Goal: Information Seeking & Learning: Find specific page/section

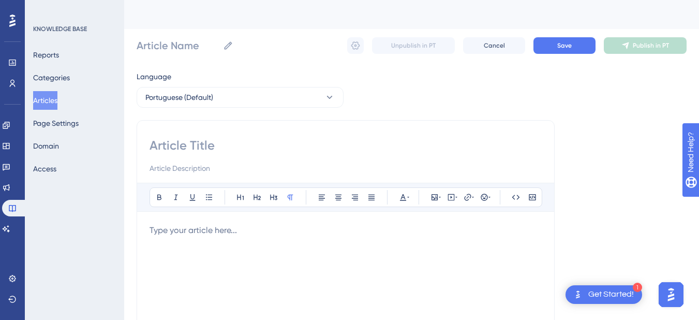
click at [57, 96] on button "Articles" at bounding box center [45, 100] width 24 height 19
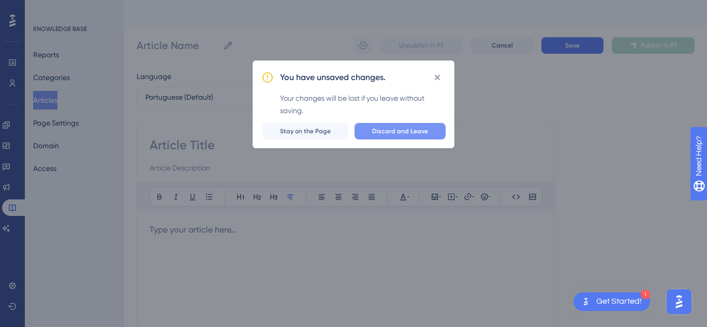
click at [401, 134] on span "Discard and Leave" at bounding box center [400, 131] width 56 height 8
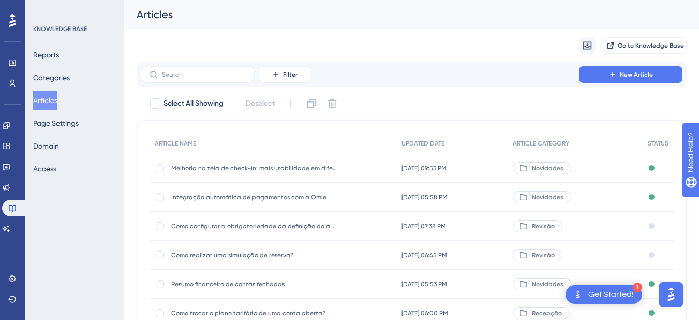
click at [2, 225] on div "Performance Users Engagement Widgets Feedback Product Updates Knowledge Base AI…" at bounding box center [12, 160] width 25 height 320
drag, startPoint x: 17, startPoint y: 226, endPoint x: 41, endPoint y: 131, distance: 97.7
click at [10, 226] on link at bounding box center [6, 228] width 8 height 17
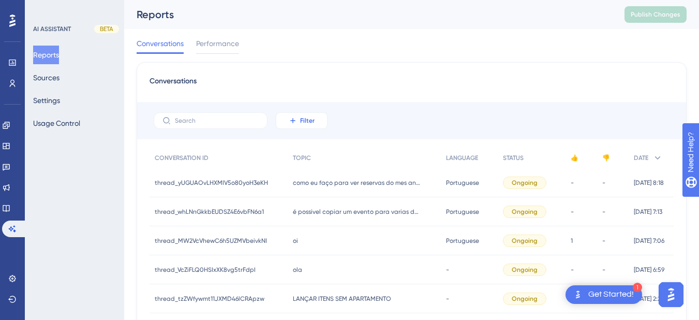
click at [295, 121] on icon at bounding box center [292, 120] width 5 height 5
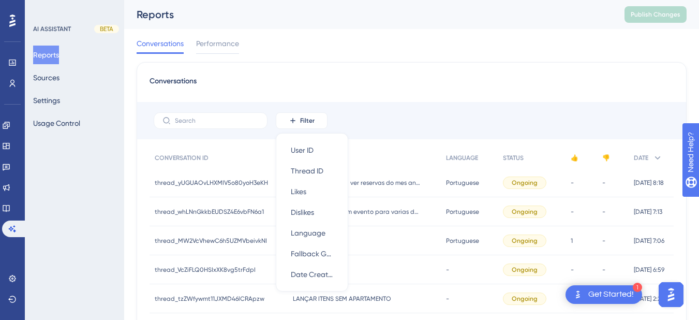
scroll to position [52, 0]
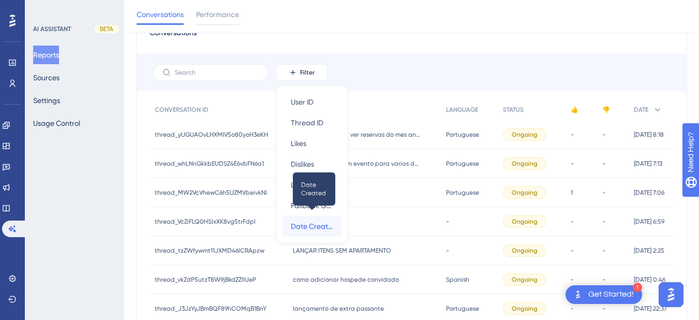
click at [310, 225] on span "Date Created" at bounding box center [312, 226] width 42 height 12
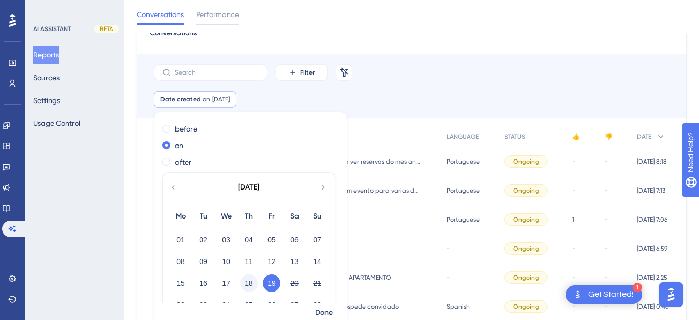
click at [243, 281] on button "18" at bounding box center [249, 283] width 18 height 18
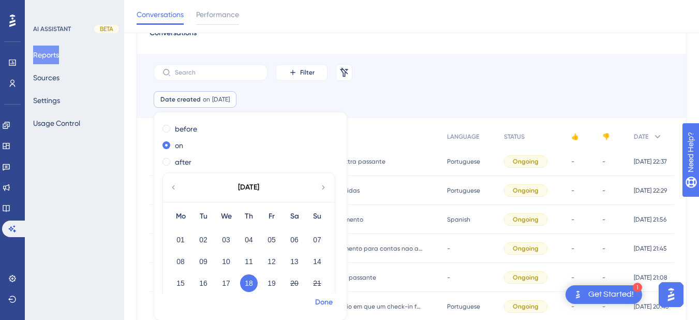
click at [324, 306] on span "Done" at bounding box center [324, 302] width 18 height 12
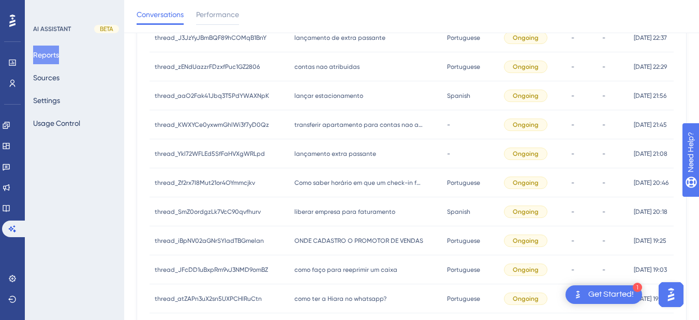
scroll to position [55, 0]
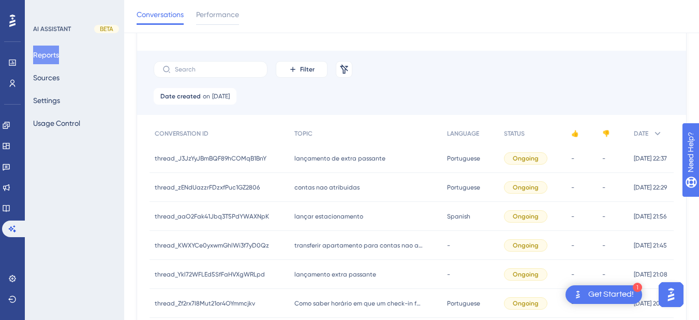
click at [303, 160] on span "lançamento de extra passante" at bounding box center [339, 158] width 91 height 8
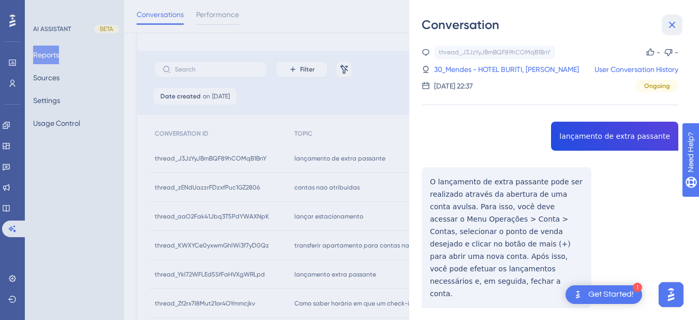
drag, startPoint x: 674, startPoint y: 24, endPoint x: 611, endPoint y: 33, distance: 62.8
click at [674, 24] on icon at bounding box center [672, 25] width 7 height 7
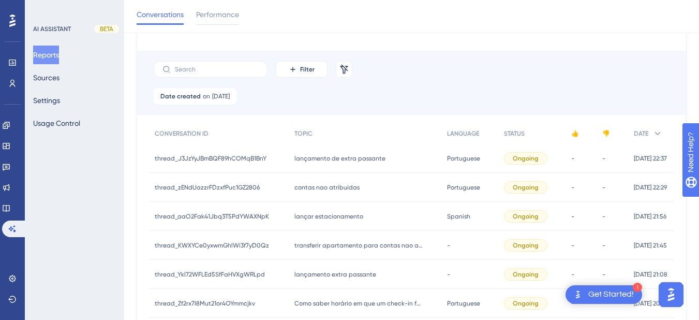
drag, startPoint x: 311, startPoint y: 157, endPoint x: 410, endPoint y: 112, distance: 108.6
click at [311, 157] on span "lançamento de extra passante" at bounding box center [339, 158] width 91 height 8
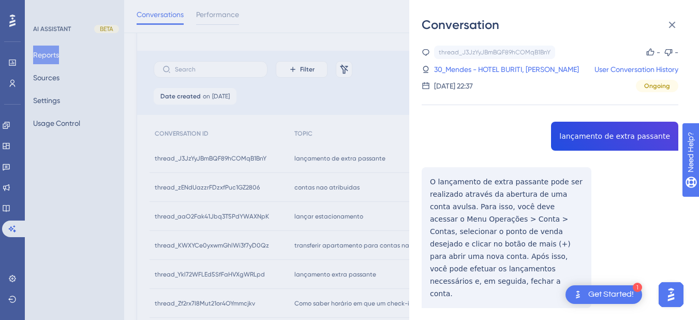
copy span "lançamento de extra passante"
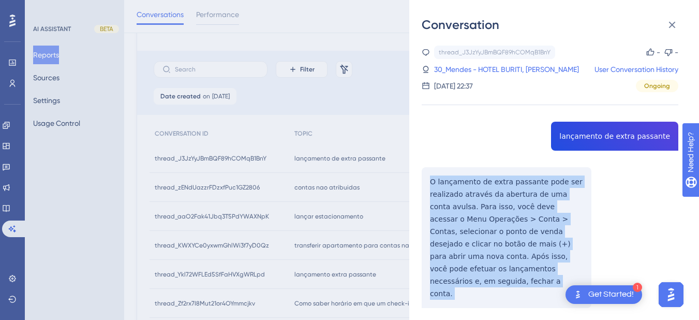
copy p "O lançamento de extra passante pode ser realizado através da abertura de uma co…"
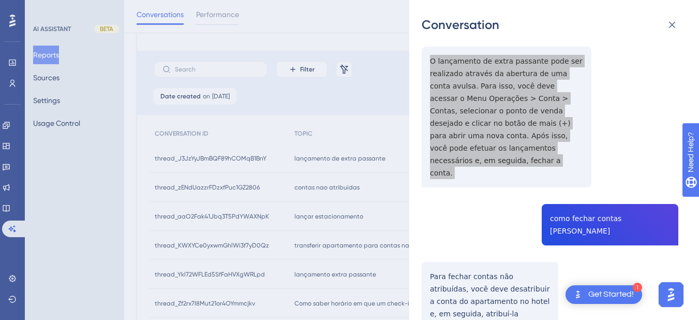
scroll to position [242, 0]
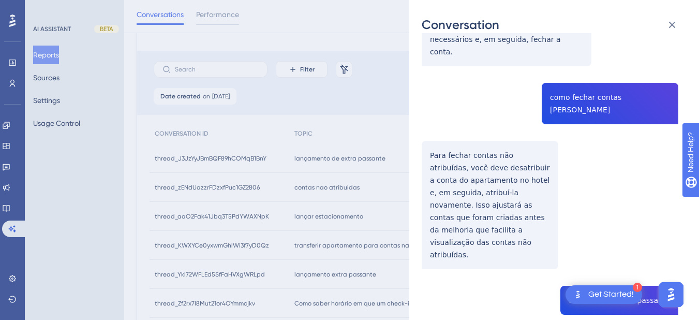
click at [574, 72] on div "thread_J3JzYyJBmBQF89hCOMqB1BnY Copy - - 30_Mendes - HOTEL BURITI, [PERSON_NAME…" at bounding box center [550, 190] width 257 height 772
copy span "como fechar contas [PERSON_NAME]"
click at [464, 145] on div "thread_J3JzYyJBmBQF89hCOMqB1BnY Copy - - 30_Mendes - HOTEL BURITI, [PERSON_NAME…" at bounding box center [550, 190] width 257 height 772
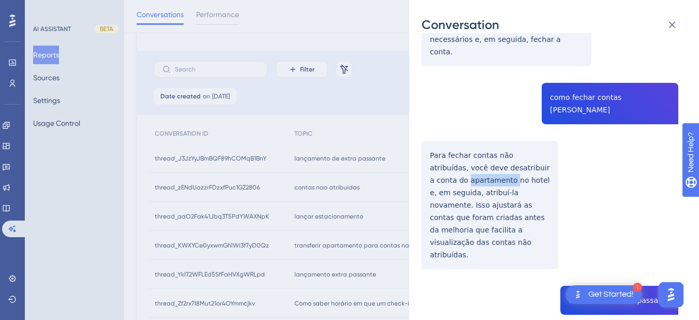
click at [464, 145] on div "thread_J3JzYyJBmBQF89hCOMqB1BnY Copy - - 30_Mendes - HOTEL BURITI, [PERSON_NAME…" at bounding box center [550, 190] width 257 height 772
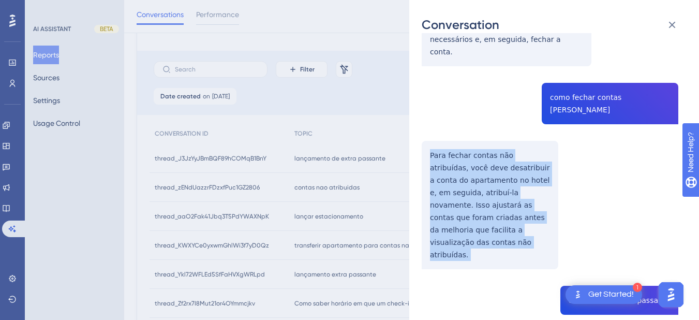
click at [464, 145] on div "thread_J3JzYyJBmBQF89hCOMqB1BnY Copy - - 30_Mendes - HOTEL BURITI, [PERSON_NAME…" at bounding box center [550, 190] width 257 height 772
copy p "Para fechar contas não atribuídas, você deve desatribuir a conta do apartamento…"
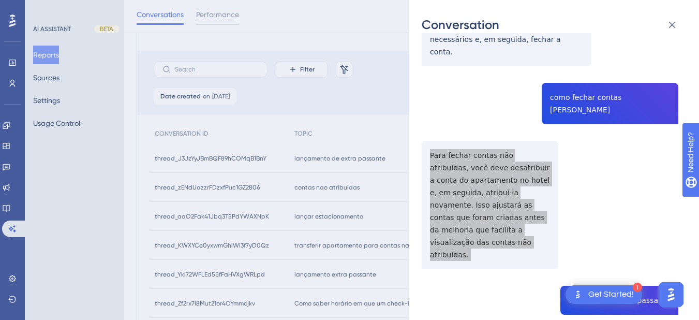
scroll to position [362, 0]
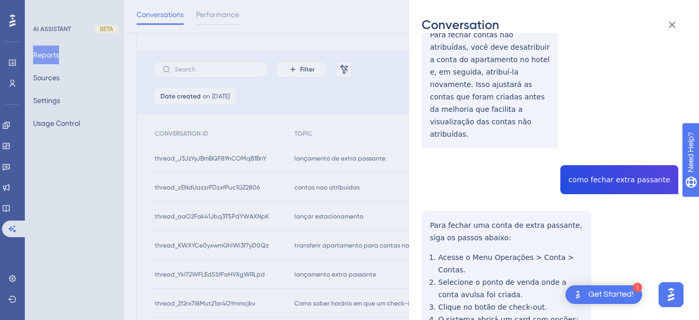
click at [610, 111] on div "thread_J3JzYyJBmBQF89hCOMqB1BnY Copy - - 30_Mendes - HOTEL BURITI, [PERSON_NAME…" at bounding box center [550, 69] width 257 height 772
copy span "como fechar extra passante"
click at [425, 173] on div "thread_J3JzYyJBmBQF89hCOMqB1BnY Copy - - 30_Mendes - HOTEL BURITI, [PERSON_NAME…" at bounding box center [550, 69] width 257 height 772
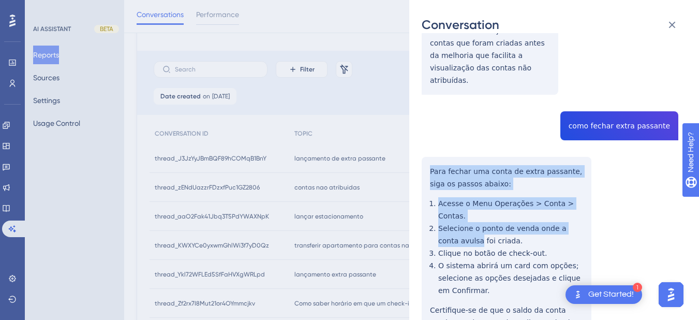
scroll to position [176, 0]
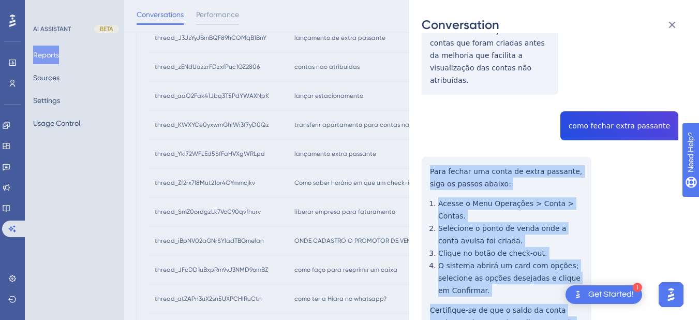
drag, startPoint x: 429, startPoint y: 161, endPoint x: 497, endPoint y: 166, distance: 68.4
click at [576, 264] on div "thread_J3JzYyJBmBQF89hCOMqB1BnY Copy - - 30_Mendes - HOTEL BURITI, [PERSON_NAME…" at bounding box center [550, 16] width 257 height 772
copy div "Para fechar uma conta de extra passante, siga os passos abaixo: Acesse o Menu O…"
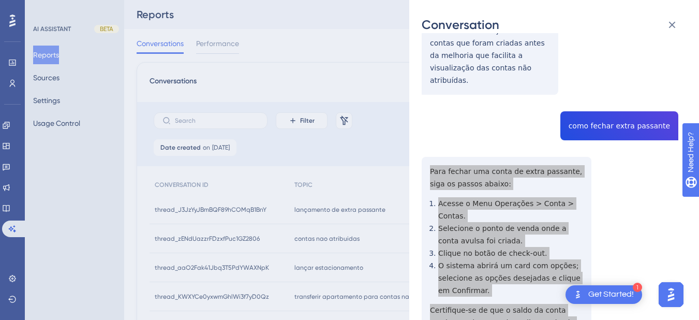
scroll to position [0, 0]
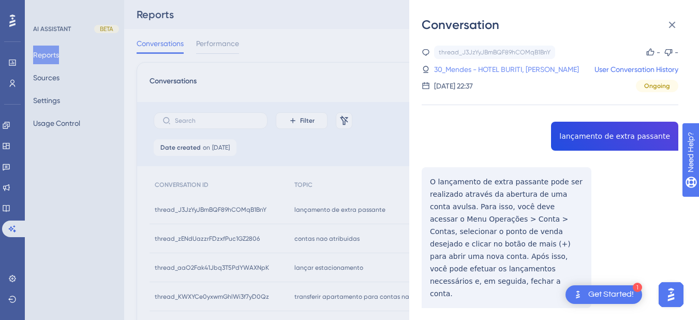
click at [479, 70] on link "30_Mendes - HOTEL BURITI, [PERSON_NAME]" at bounding box center [506, 69] width 145 height 12
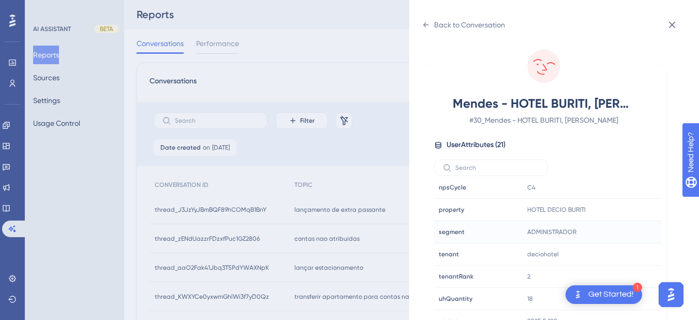
scroll to position [13, 0]
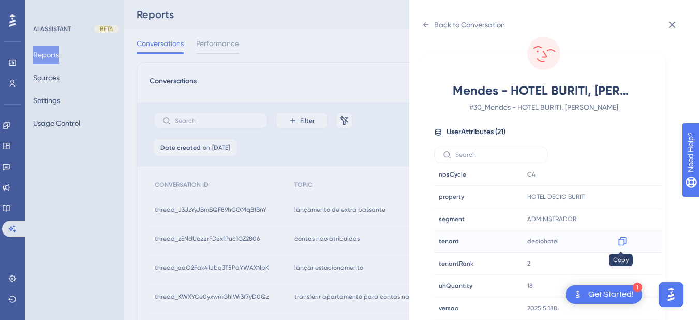
click at [622, 240] on icon at bounding box center [622, 241] width 8 height 9
click at [429, 25] on icon at bounding box center [426, 25] width 8 height 8
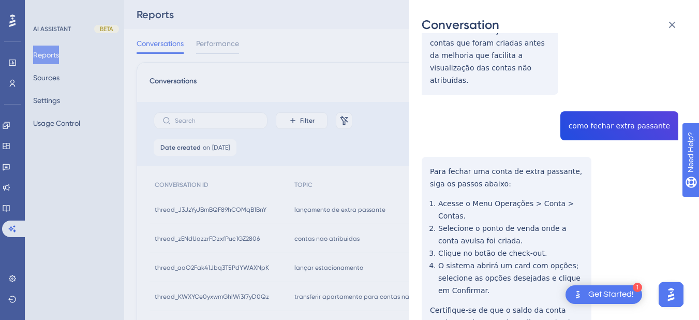
scroll to position [0, 0]
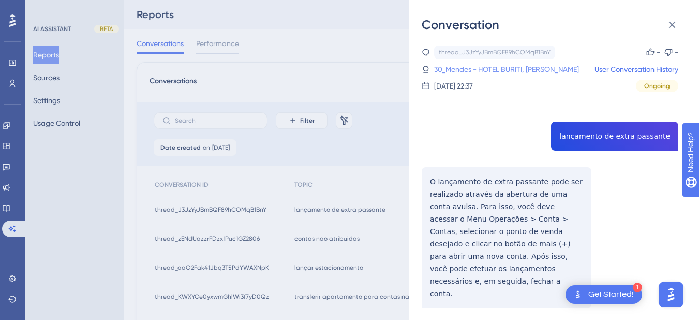
click at [492, 71] on link "30_Mendes - HOTEL BURITI, [PERSON_NAME]" at bounding box center [506, 69] width 145 height 12
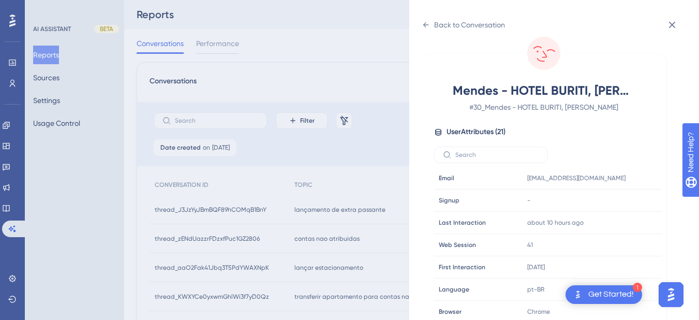
scroll to position [315, 0]
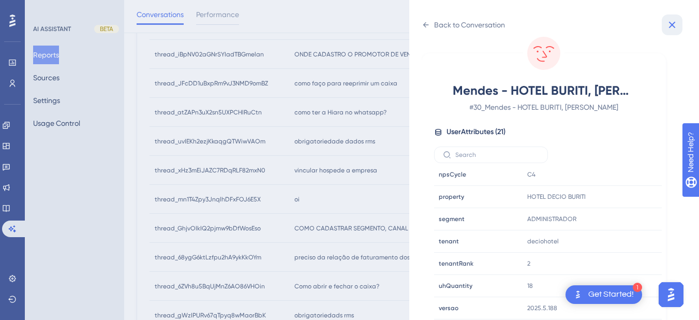
click at [667, 25] on icon at bounding box center [672, 25] width 12 height 12
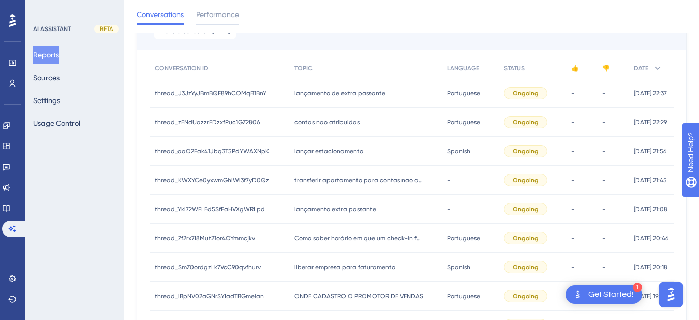
scroll to position [0, 0]
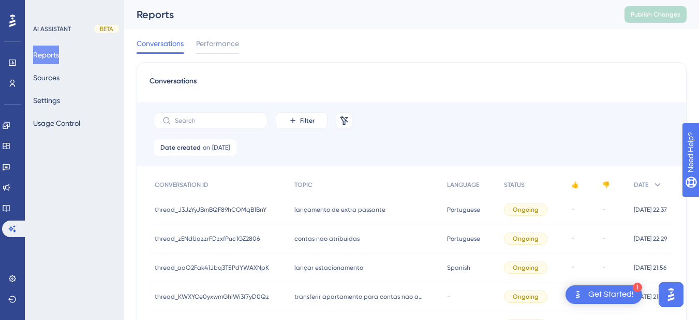
click at [310, 243] on div "contas nao atribuidas contas nao atribuidas" at bounding box center [365, 238] width 153 height 29
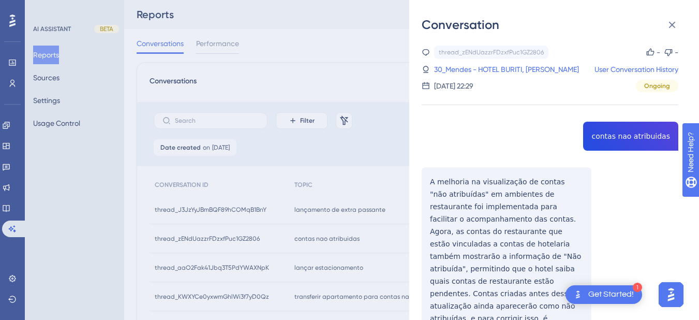
copy span "contas nao atribuidas"
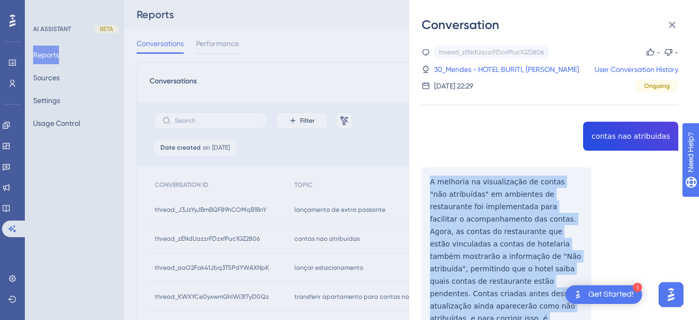
scroll to position [242, 0]
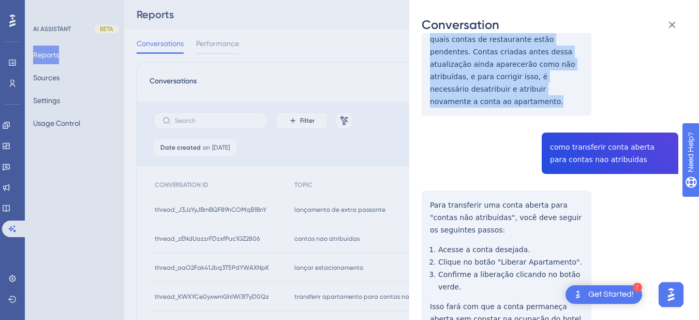
drag, startPoint x: 428, startPoint y: 179, endPoint x: 458, endPoint y: 75, distance: 108.4
click at [483, 93] on div "thread_zENdUazzrFDzxfPuc1GZ2806 Copy - - 30_Mendes - HOTEL BURITI, [PERSON_NAME…" at bounding box center [550, 113] width 257 height 619
copy p "A melhoria na visualização de contas "não atribuídas" em ambientes de restauran…"
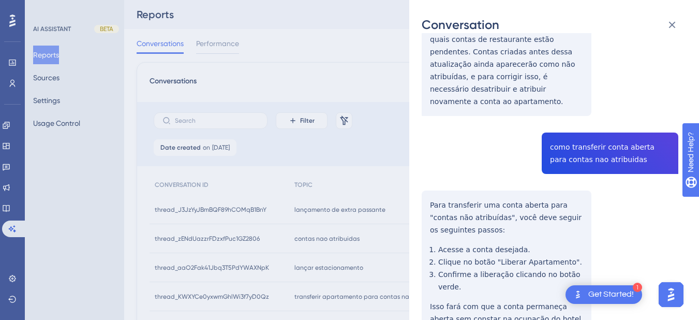
click at [569, 124] on div "thread_zENdUazzrFDzxfPuc1GZ2806 Copy - - 30_Mendes - HOTEL BURITI, [PERSON_NAME…" at bounding box center [550, 113] width 257 height 619
click at [569, 137] on div "thread_zENdUazzrFDzxfPuc1GZ2806 Copy - - 30_Mendes - HOTEL BURITI, [PERSON_NAME…" at bounding box center [550, 113] width 257 height 619
copy span "como transferir conta aberta para contas nao atribuidas"
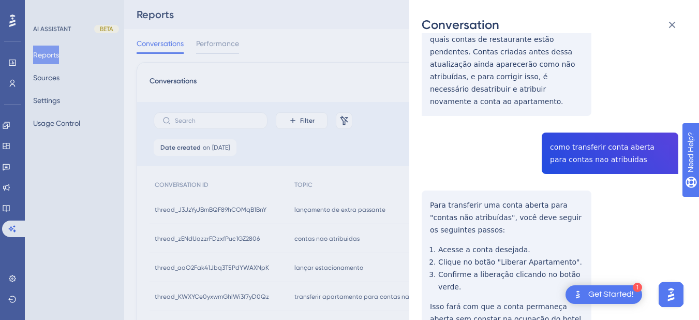
drag, startPoint x: 461, startPoint y: 186, endPoint x: 435, endPoint y: 189, distance: 26.5
click at [461, 186] on div "thread_zENdUazzrFDzxfPuc1GZ2806 Copy - - 30_Mendes - HOTEL BURITI, [PERSON_NAME…" at bounding box center [550, 113] width 257 height 619
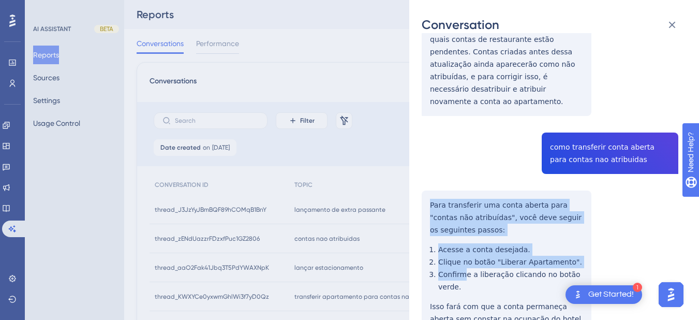
scroll to position [312, 0]
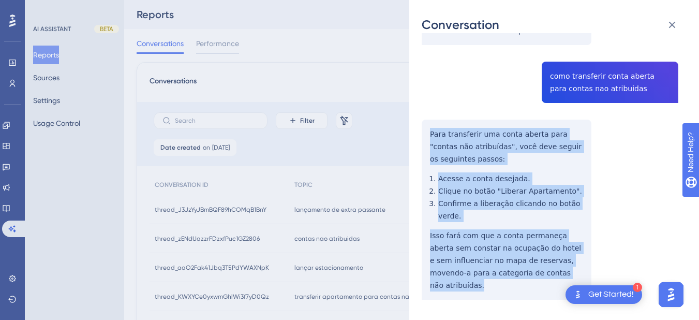
drag, startPoint x: 427, startPoint y: 187, endPoint x: 555, endPoint y: 217, distance: 131.2
click at [581, 257] on div "thread_zENdUazzrFDzxfPuc1GZ2806 Copy - - 30_Mendes - HOTEL BURITI, [PERSON_NAME…" at bounding box center [550, 42] width 257 height 619
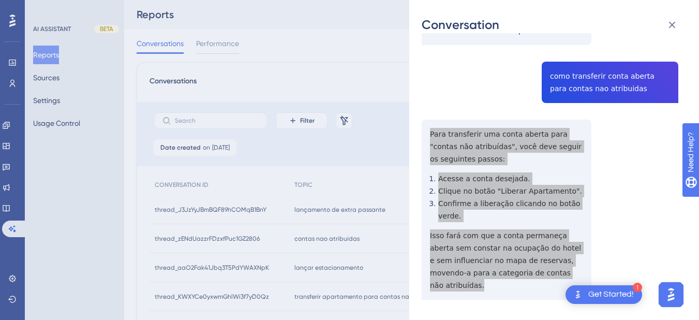
scroll to position [0, 0]
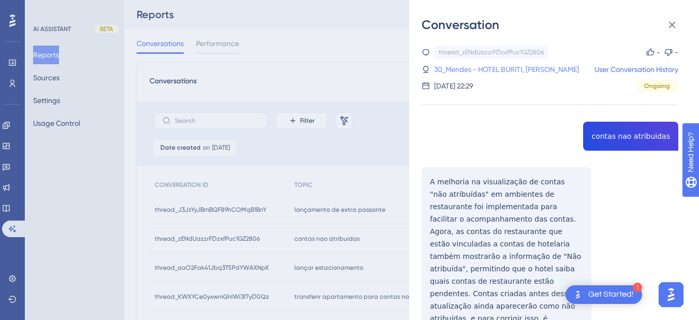
click at [466, 72] on link "30_Mendes - HOTEL BURITI, [PERSON_NAME]" at bounding box center [506, 69] width 145 height 12
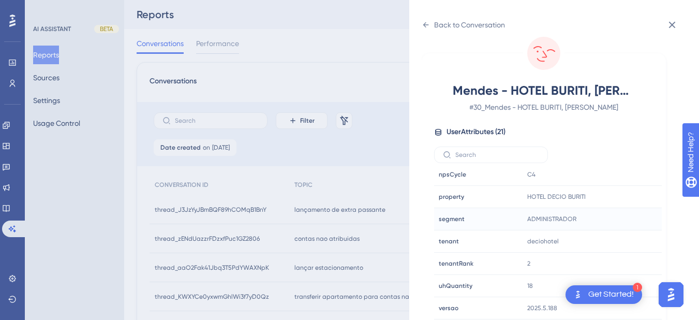
scroll to position [362, 0]
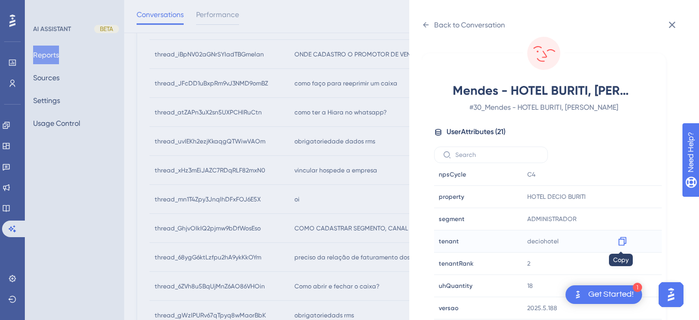
click at [623, 246] on icon at bounding box center [622, 241] width 10 height 10
click at [427, 18] on div "Back to Conversation" at bounding box center [463, 25] width 83 height 17
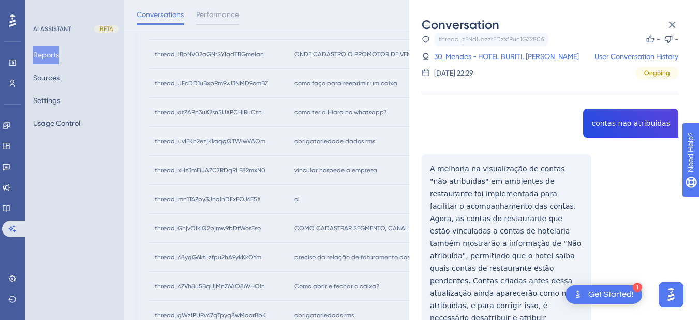
scroll to position [312, 0]
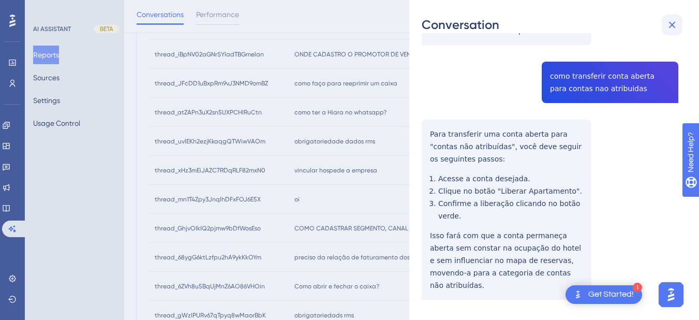
click at [670, 23] on icon at bounding box center [672, 25] width 7 height 7
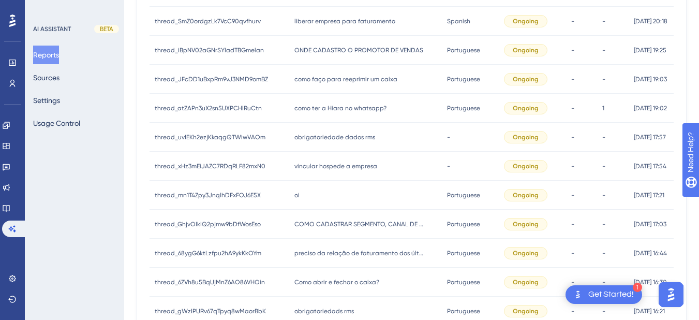
scroll to position [0, 0]
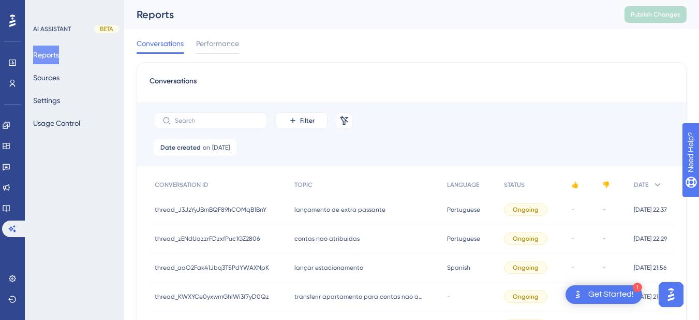
click at [340, 239] on span "contas nao atribuidas" at bounding box center [326, 238] width 65 height 8
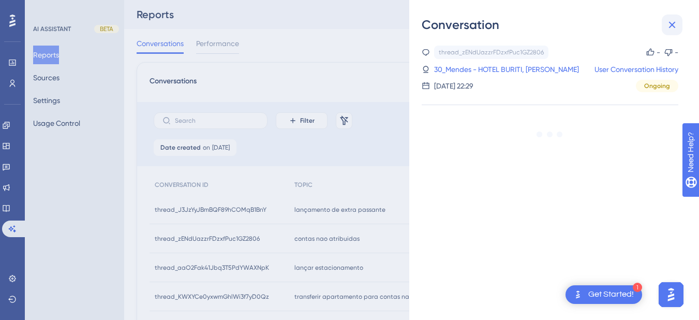
click at [665, 22] on button at bounding box center [672, 24] width 21 height 21
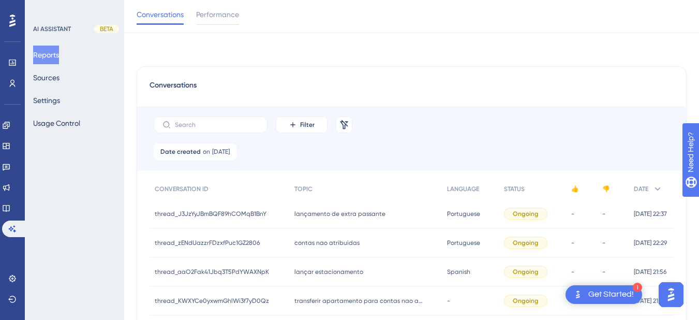
scroll to position [121, 0]
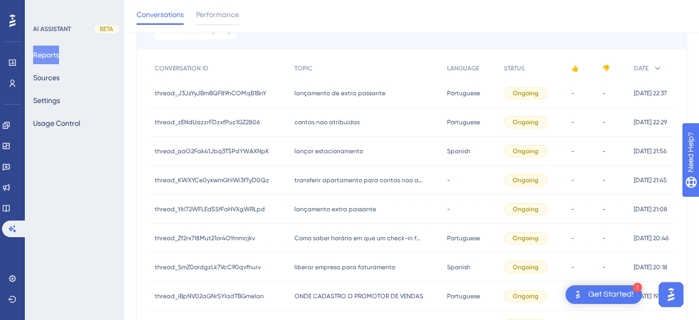
click at [321, 158] on div "lançar estacionamento lançar estacionamento" at bounding box center [365, 151] width 153 height 29
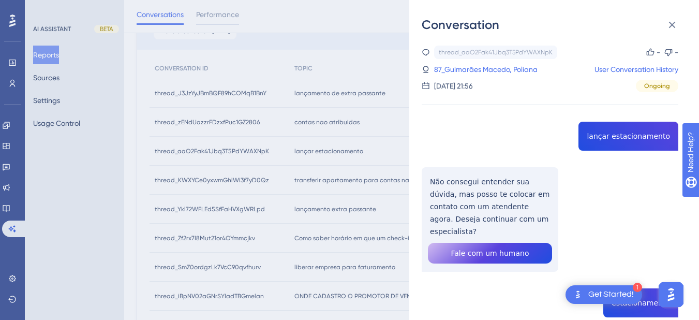
click at [611, 134] on div "thread_aaO2Fak41Jbq3T5PdYWAXNpK Copy - - 87_Guimarães Macedo, Poliana User Conv…" at bounding box center [550, 293] width 257 height 494
click at [474, 196] on div "thread_aaO2Fak41Jbq3T5PdYWAXNpK Copy - - 87_Guimarães Macedo, Poliana User Conv…" at bounding box center [550, 293] width 257 height 494
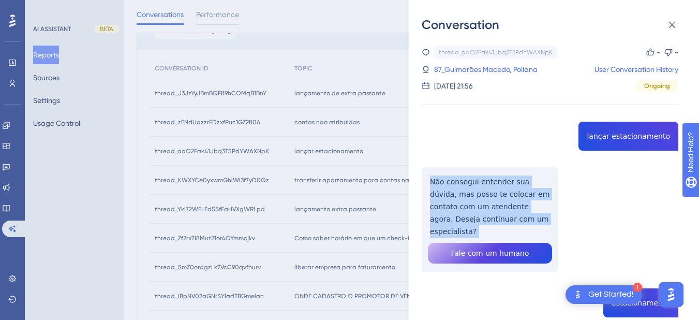
click at [474, 196] on div "thread_aaO2Fak41Jbq3T5PdYWAXNpK Copy - - 87_Guimarães Macedo, Poliana User Conv…" at bounding box center [550, 293] width 257 height 494
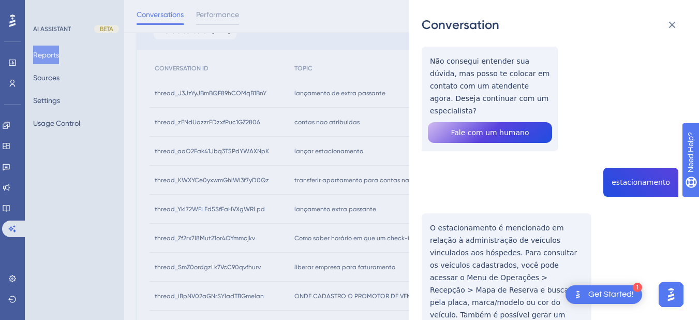
click at [618, 171] on div "thread_aaO2Fak41Jbq3T5PdYWAXNpK Copy - - 87_Guimarães Macedo, Poliana User Conv…" at bounding box center [550, 172] width 257 height 494
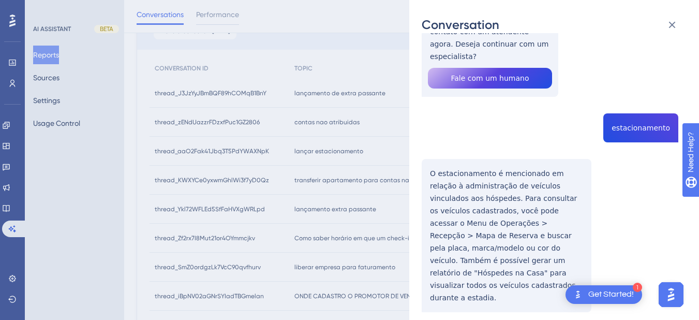
click at [438, 162] on div "thread_aaO2Fak41Jbq3T5PdYWAXNpK Copy - - 87_Guimarães Macedo, Poliana User Conv…" at bounding box center [550, 118] width 257 height 494
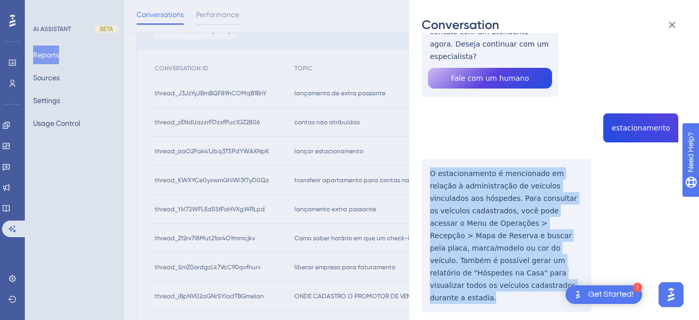
drag, startPoint x: 427, startPoint y: 158, endPoint x: 584, endPoint y: 263, distance: 189.1
click at [584, 263] on div "thread_aaO2Fak41Jbq3T5PdYWAXNpK Copy - - 87_Guimarães Macedo, Poliana User Conv…" at bounding box center [550, 118] width 257 height 494
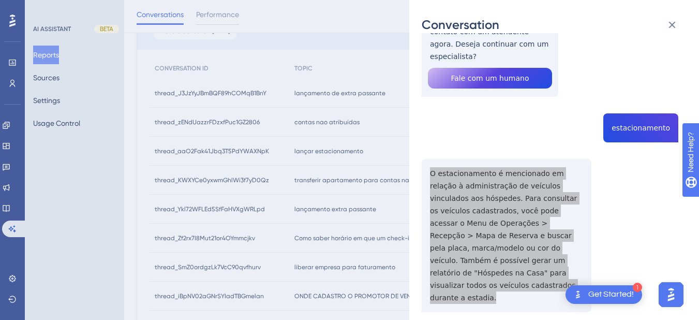
scroll to position [0, 0]
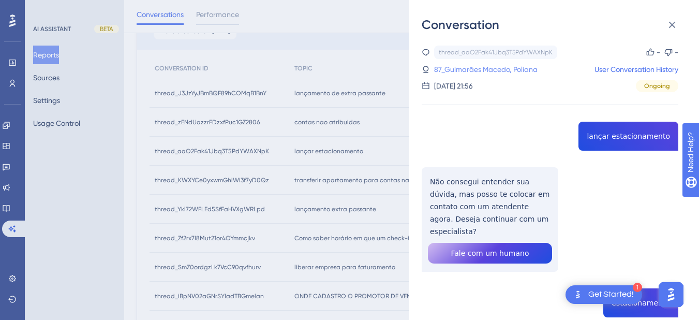
click at [516, 70] on link "87_Guimarães Macedo, Poliana" at bounding box center [485, 69] width 103 height 12
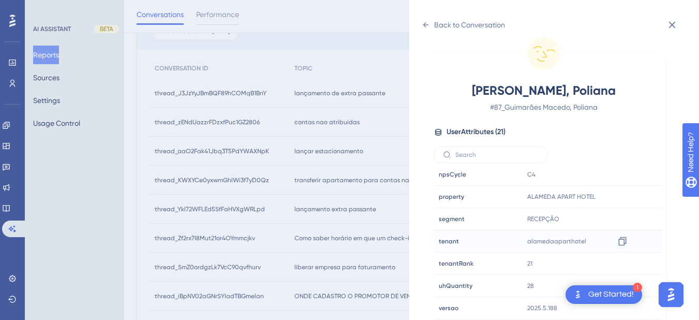
scroll to position [483, 0]
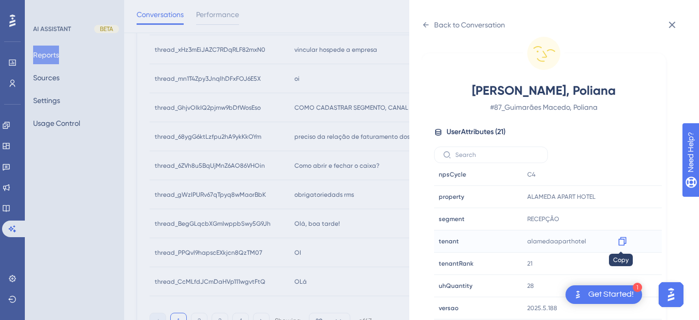
click at [622, 243] on icon at bounding box center [622, 241] width 10 height 10
click at [427, 25] on icon at bounding box center [426, 24] width 6 height 5
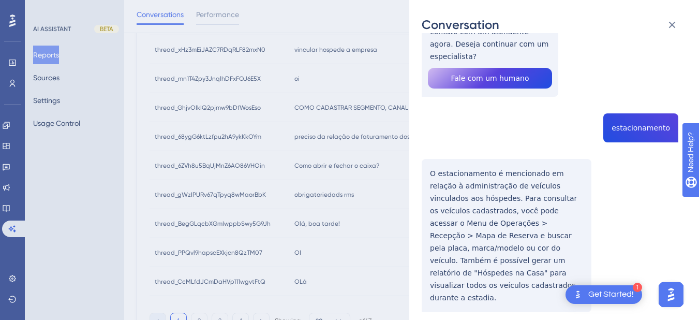
scroll to position [0, 0]
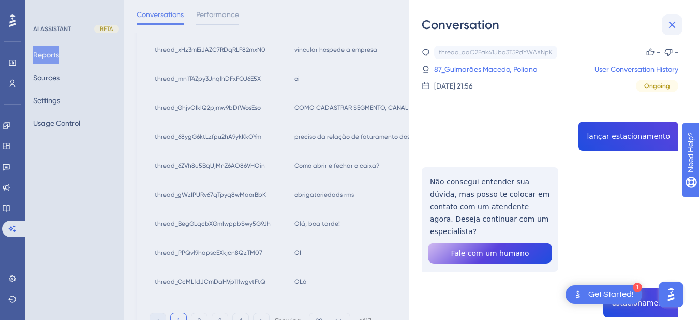
click at [676, 23] on icon at bounding box center [672, 25] width 12 height 12
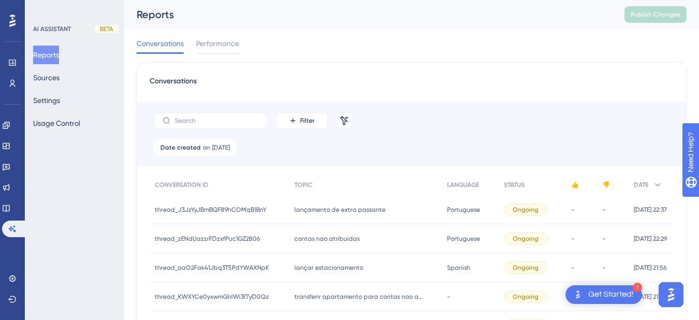
scroll to position [121, 0]
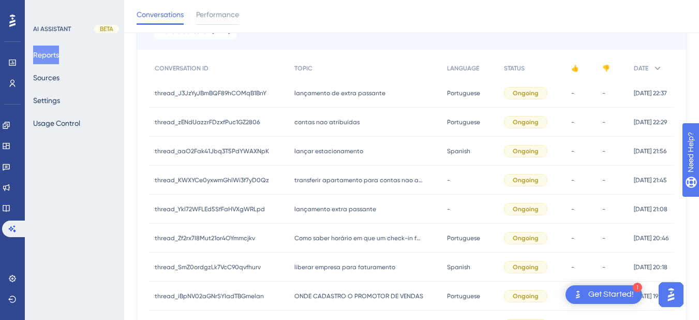
click at [308, 153] on span "lançar estacionamento" at bounding box center [328, 151] width 69 height 8
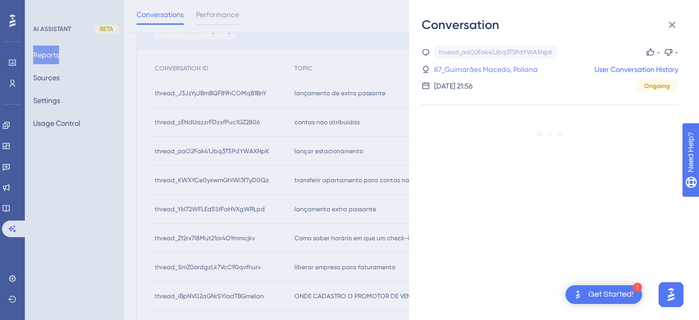
click at [490, 71] on link "87_Guimarães Macedo, Poliana" at bounding box center [485, 69] width 103 height 12
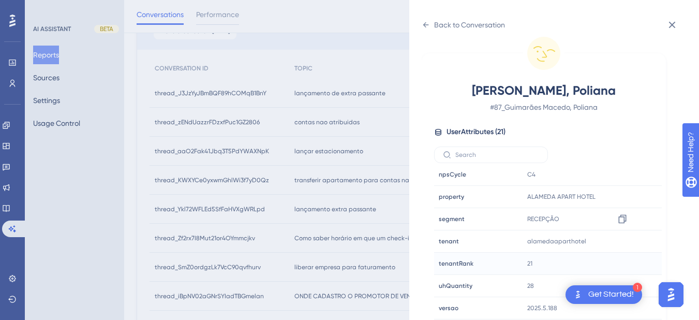
scroll to position [242, 0]
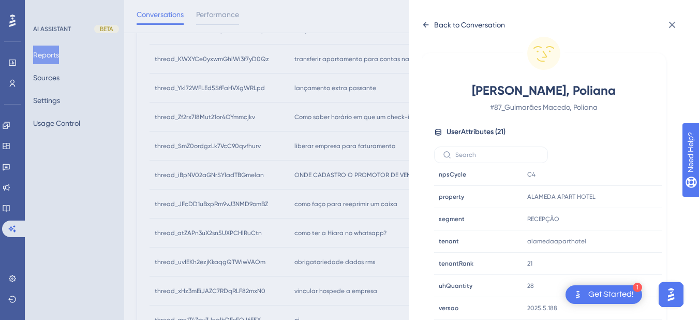
click at [425, 21] on icon at bounding box center [426, 25] width 8 height 8
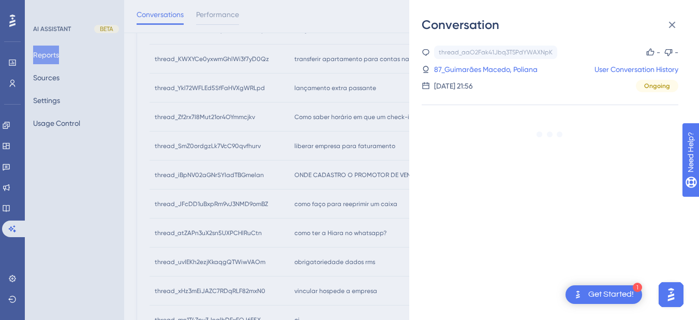
scroll to position [0, 0]
click at [671, 25] on icon at bounding box center [672, 25] width 7 height 7
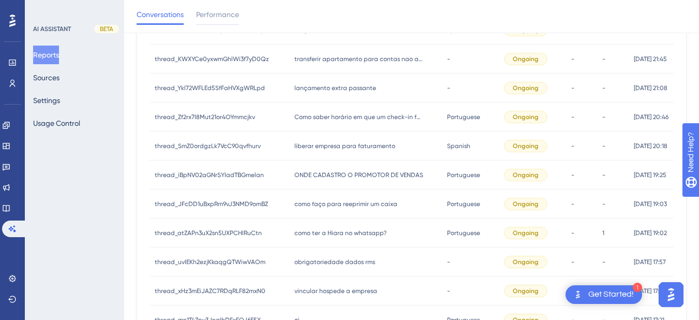
scroll to position [121, 0]
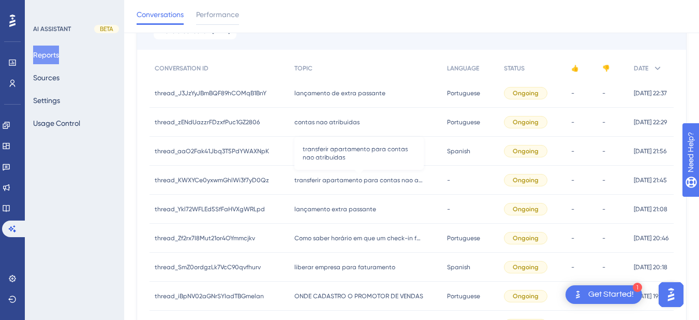
click at [343, 176] on span "transferir apartamento para contas nao atribuidas" at bounding box center [358, 180] width 129 height 8
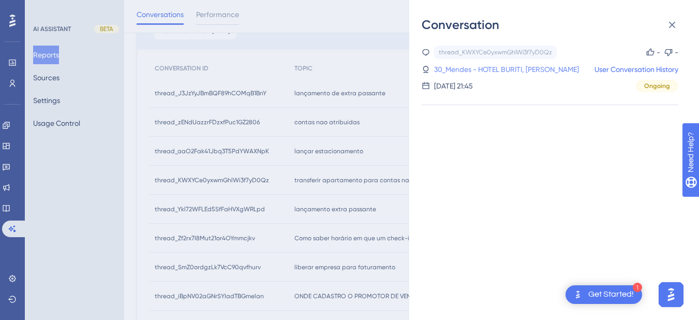
click at [494, 66] on link "30_Mendes - HOTEL BURITI, [PERSON_NAME]" at bounding box center [506, 69] width 145 height 12
click at [677, 24] on icon at bounding box center [672, 25] width 12 height 12
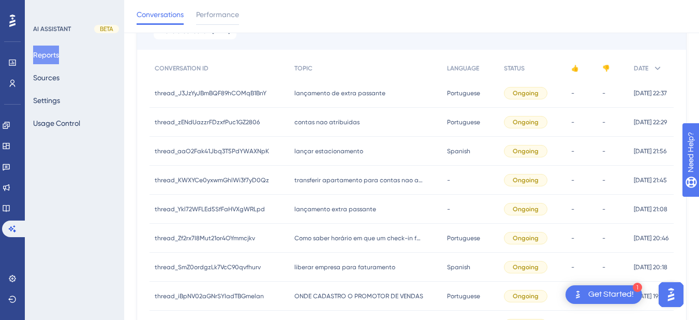
click at [311, 139] on div "lançar estacionamento lançar estacionamento" at bounding box center [365, 151] width 153 height 29
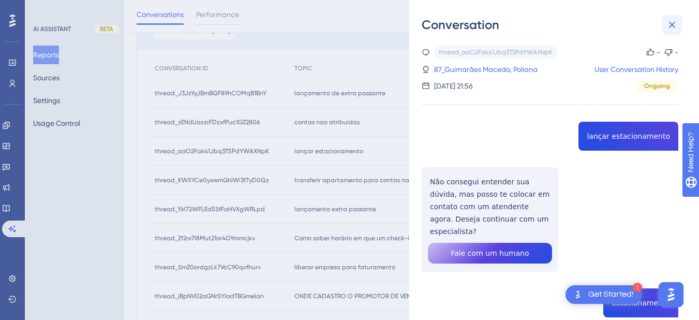
click at [679, 21] on button at bounding box center [672, 24] width 21 height 21
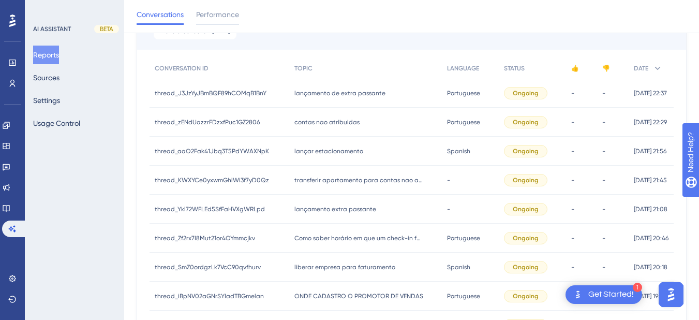
click at [303, 188] on div "transferir apartamento para contas nao atribuidas transferir apartamento para c…" at bounding box center [365, 180] width 153 height 29
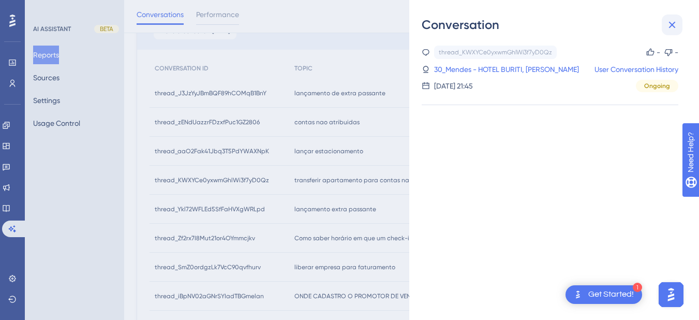
click at [674, 16] on button at bounding box center [672, 24] width 21 height 21
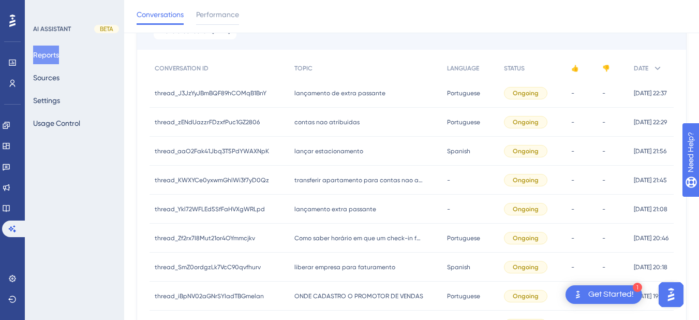
click at [297, 206] on span "lançamento extra passante" at bounding box center [335, 209] width 82 height 8
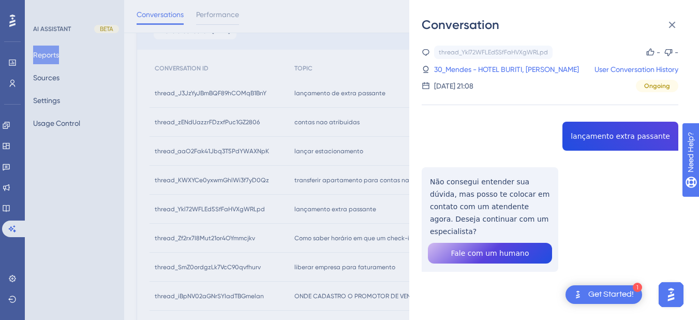
click at [609, 136] on div "thread_Ykl72WFLEd5SfFaHVXgWRLpd Copy - - 30_Mendes - HOTEL BURITI, [PERSON_NAME…" at bounding box center [550, 185] width 257 height 279
click at [445, 196] on div "thread_Ykl72WFLEd5SfFaHVXgWRLpd Copy - - 30_Mendes - HOTEL BURITI, [PERSON_NAME…" at bounding box center [550, 185] width 257 height 279
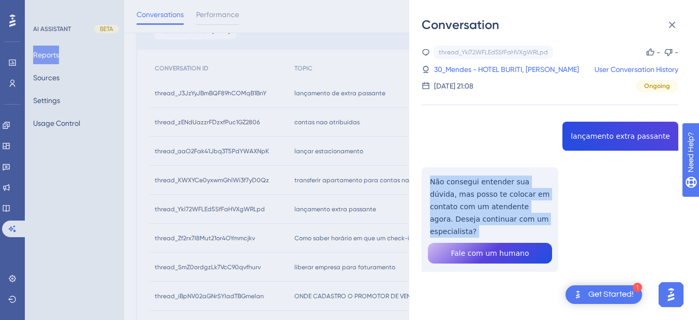
click at [445, 196] on div "thread_Ykl72WFLEd5SfFaHVXgWRLpd Copy - - 30_Mendes - HOTEL BURITI, [PERSON_NAME…" at bounding box center [550, 185] width 257 height 279
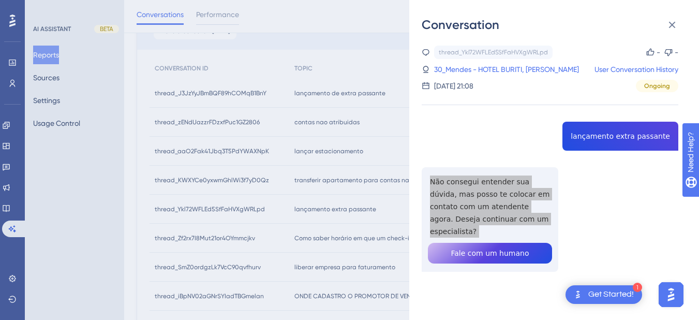
scroll to position [242, 0]
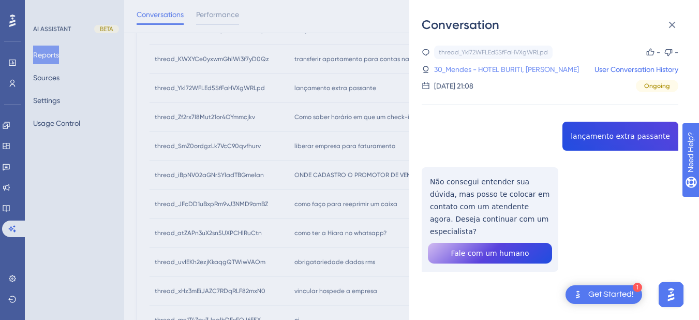
click at [486, 66] on link "30_Mendes - HOTEL BURITI, [PERSON_NAME]" at bounding box center [506, 69] width 145 height 12
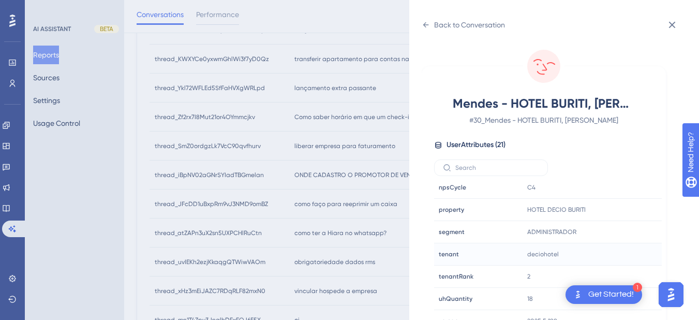
scroll to position [13, 0]
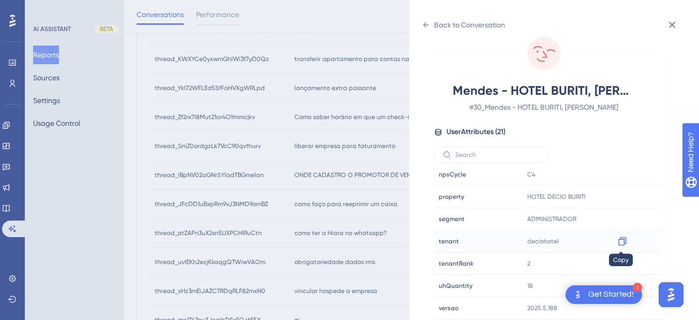
click at [620, 242] on icon at bounding box center [622, 241] width 10 height 10
click at [427, 26] on icon at bounding box center [426, 25] width 8 height 8
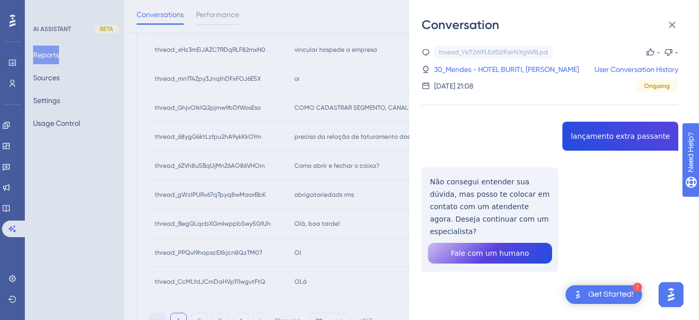
scroll to position [538, 0]
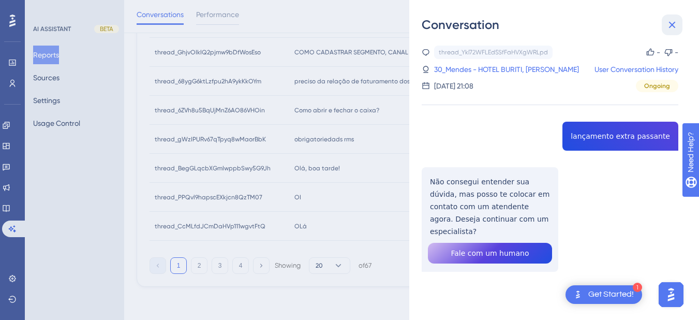
drag, startPoint x: 671, startPoint y: 29, endPoint x: 357, endPoint y: 84, distance: 318.7
click at [671, 29] on icon at bounding box center [672, 25] width 12 height 12
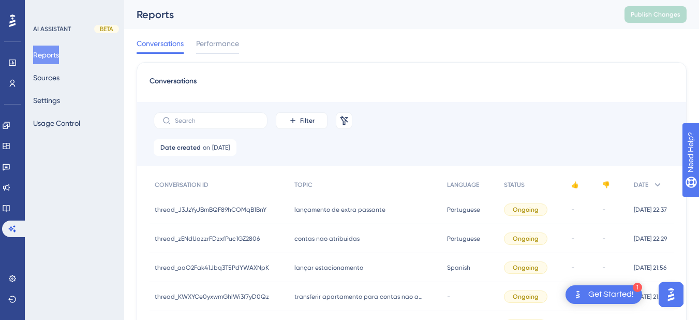
scroll to position [121, 0]
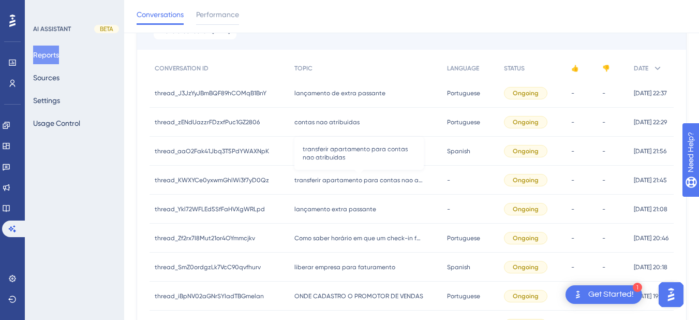
click at [368, 180] on span "transferir apartamento para contas nao atribuidas" at bounding box center [358, 180] width 129 height 8
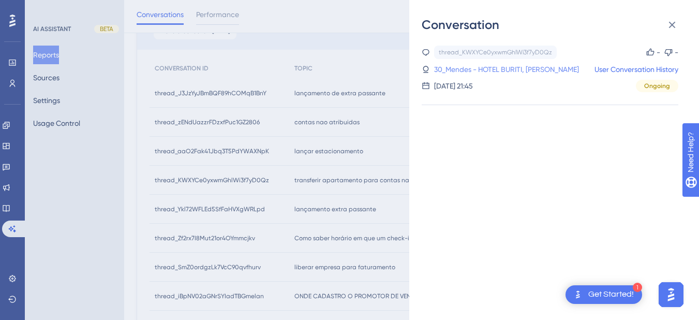
click at [544, 63] on link "30_Mendes - HOTEL BURITI, [PERSON_NAME]" at bounding box center [506, 69] width 145 height 12
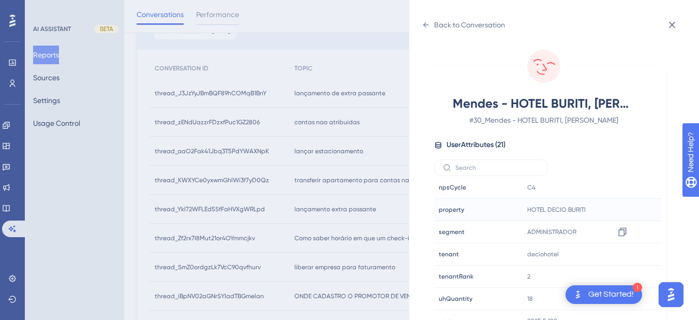
scroll to position [13, 0]
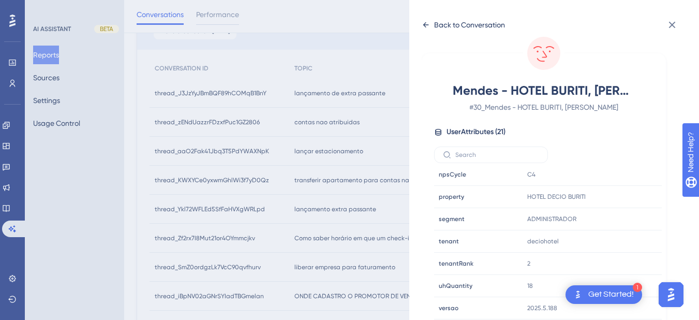
click at [427, 22] on icon at bounding box center [426, 25] width 8 height 8
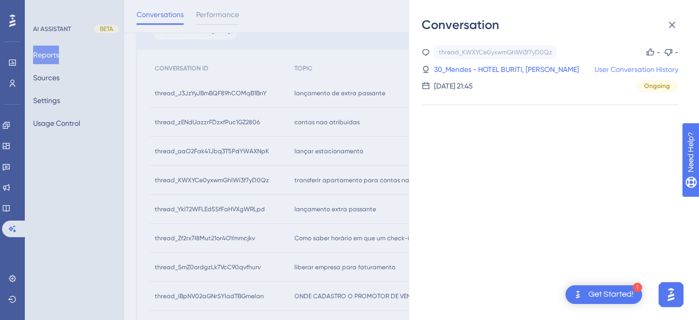
click at [617, 70] on link "User Conversation History" at bounding box center [636, 69] width 84 height 12
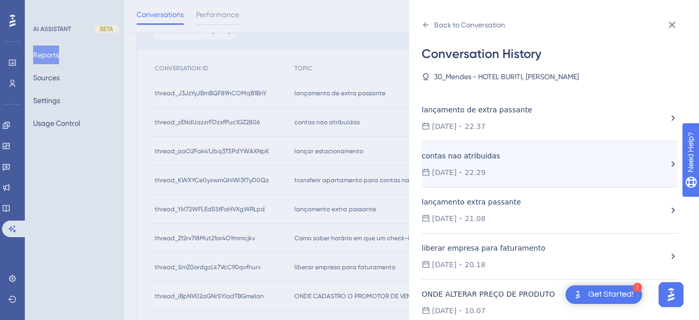
click at [503, 160] on div "contas nao atribuidas" at bounding box center [507, 155] width 170 height 12
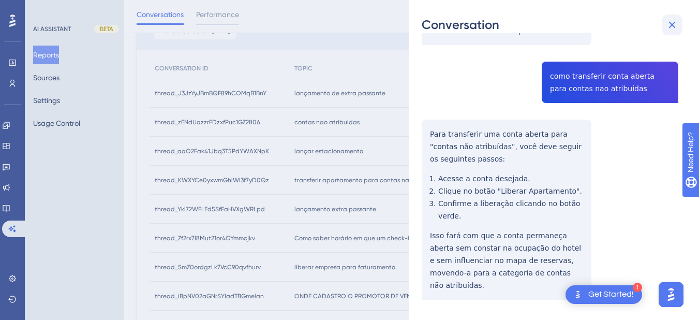
click at [673, 21] on icon at bounding box center [672, 25] width 12 height 12
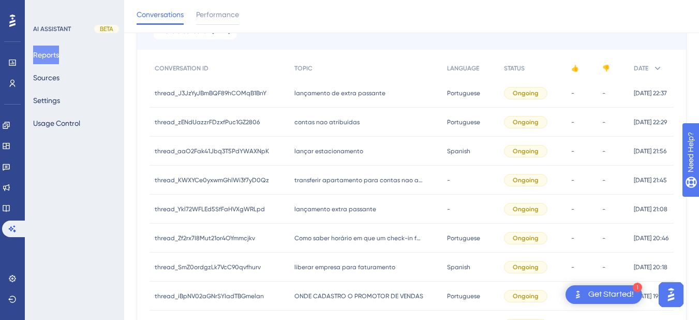
click at [333, 215] on div "lançamento extra passante lançamento extra passante" at bounding box center [365, 209] width 153 height 29
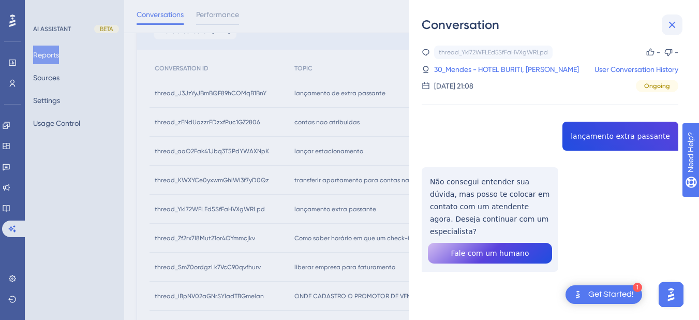
click at [669, 22] on icon at bounding box center [672, 25] width 7 height 7
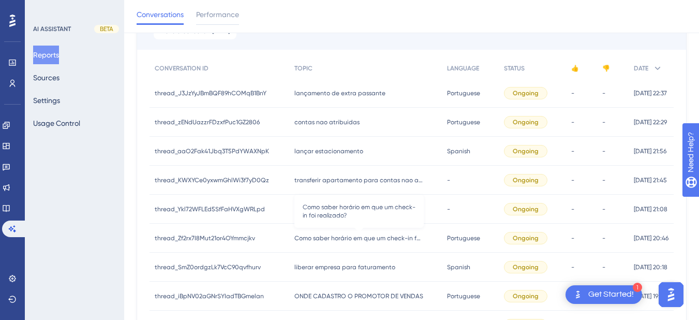
click at [328, 238] on span "Como saber horário em que um check-in foi realizado?" at bounding box center [358, 238] width 129 height 8
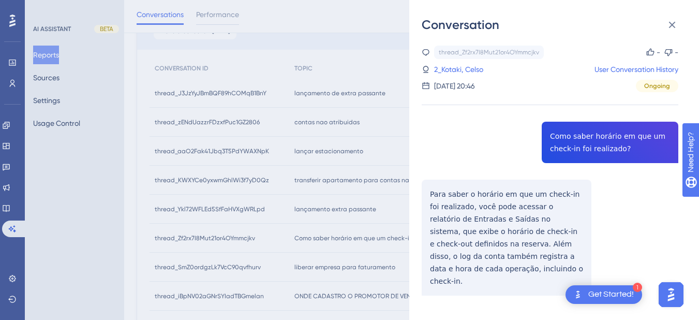
click at [579, 132] on div "thread_Zf2rx7I8Mut21or4OYmmcjkv Copy - - 2_Kotaki, Celso User Conversation Hist…" at bounding box center [550, 197] width 257 height 303
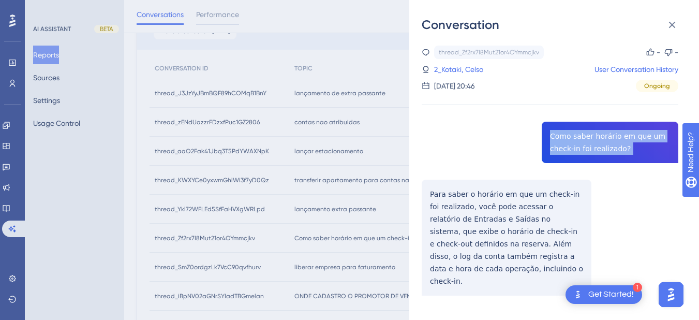
click at [579, 132] on div "thread_Zf2rx7I8Mut21or4OYmmcjkv Copy - - 2_Kotaki, Celso User Conversation Hist…" at bounding box center [550, 197] width 257 height 303
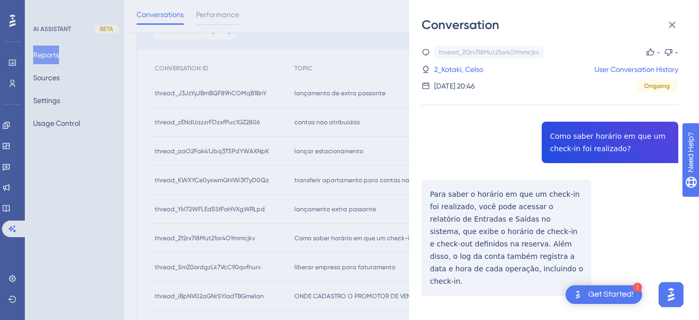
click at [457, 226] on div "thread_Zf2rx7I8Mut21or4OYmmcjkv Copy - - 2_Kotaki, Celso User Conversation Hist…" at bounding box center [550, 197] width 257 height 303
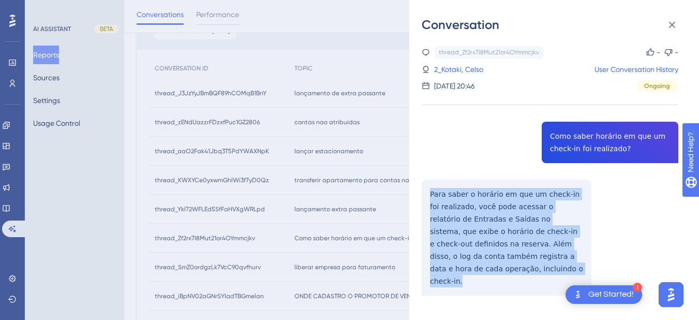
click at [457, 226] on div "thread_Zf2rx7I8Mut21or4OYmmcjkv Copy - - 2_Kotaki, Celso User Conversation Hist…" at bounding box center [550, 197] width 257 height 303
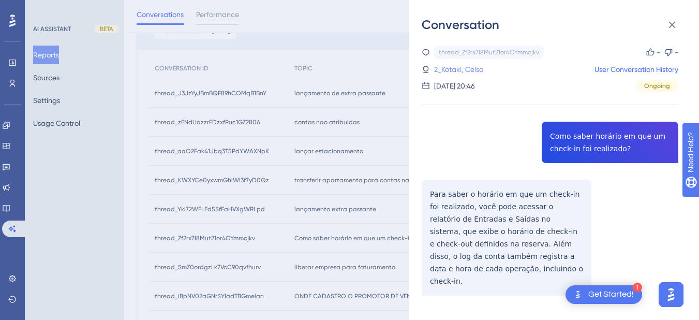
click at [450, 68] on link "2_Kotaki, Celso" at bounding box center [458, 69] width 49 height 12
click at [671, 19] on icon at bounding box center [672, 25] width 12 height 12
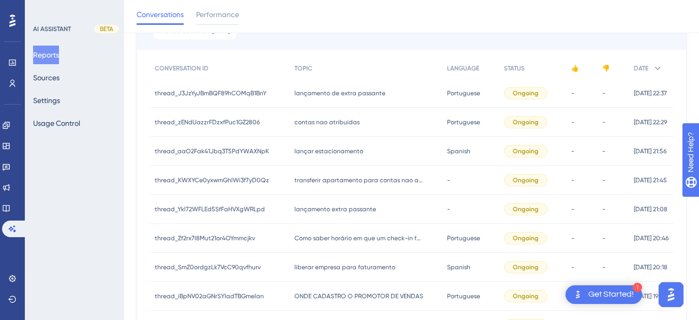
click at [338, 274] on div "liberar empresa para faturamento liberar empresa para faturamento" at bounding box center [365, 266] width 153 height 29
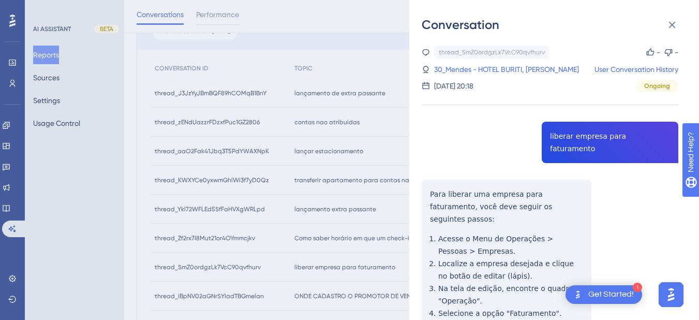
click at [600, 133] on div "thread_SmZ0ordgzLk7VcC90qvfhurv Copy - - 30_Mendes - HOTEL BURITI, [PERSON_NAME…" at bounding box center [550, 254] width 257 height 416
click at [426, 182] on div "thread_SmZ0ordgzLk7VcC90qvfhurv Copy - - 30_Mendes - HOTEL BURITI, [PERSON_NAME…" at bounding box center [550, 254] width 257 height 416
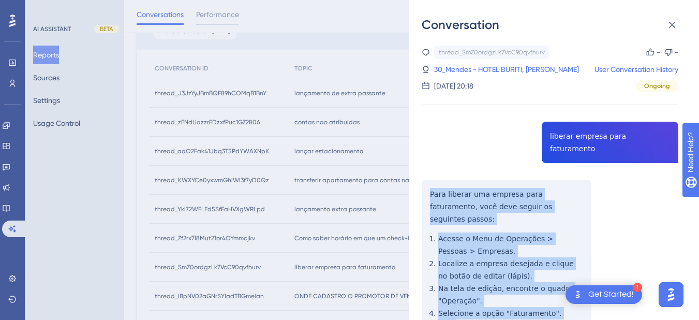
scroll to position [97, 0]
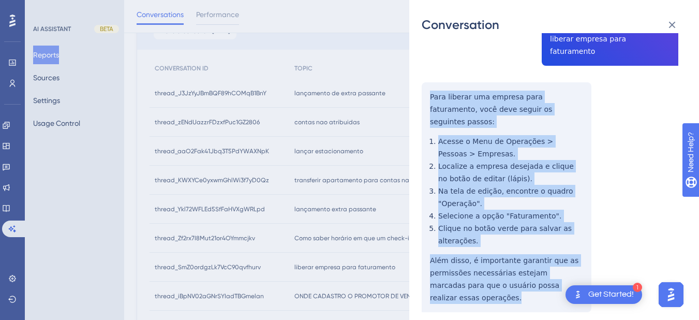
drag, startPoint x: 431, startPoint y: 179, endPoint x: 500, endPoint y: 196, distance: 70.8
click at [584, 258] on div "thread_SmZ0ordgzLk7VcC90qvfhurv Copy - - 30_Mendes - HOTEL BURITI, [PERSON_NAME…" at bounding box center [550, 156] width 257 height 416
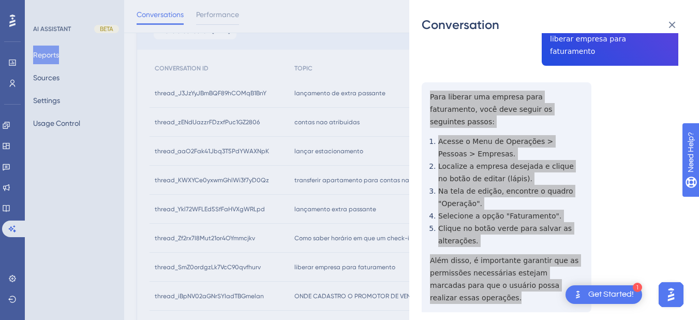
scroll to position [0, 0]
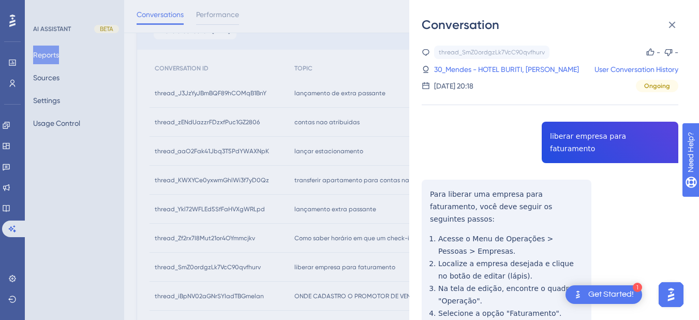
click at [474, 59] on div "thread_SmZ0ordgzLk7VcC90qvfhurv Copy - - 30_Mendes - HOTEL BURITI, [PERSON_NAME…" at bounding box center [550, 69] width 257 height 47
click at [474, 68] on link "30_Mendes - HOTEL BURITI, [PERSON_NAME]" at bounding box center [506, 69] width 145 height 12
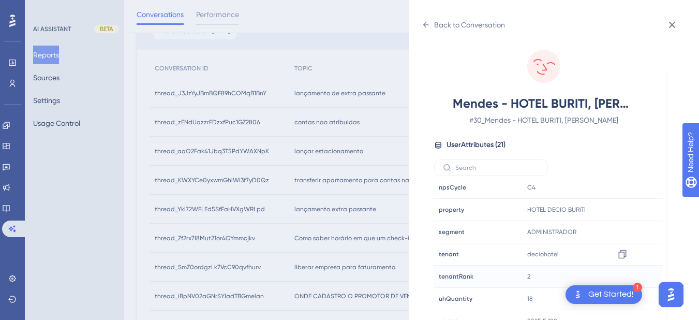
scroll to position [13, 0]
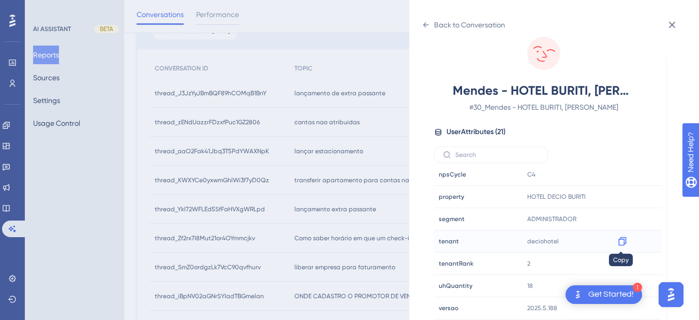
click at [623, 240] on icon at bounding box center [622, 241] width 8 height 9
click at [427, 24] on icon at bounding box center [426, 25] width 8 height 8
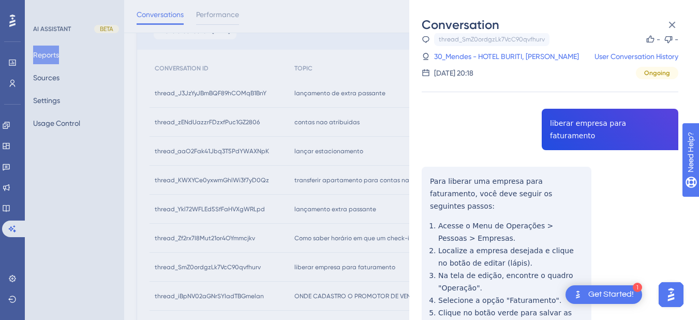
scroll to position [97, 0]
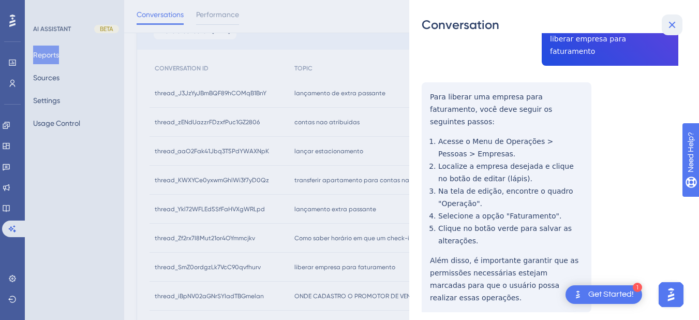
click at [675, 25] on icon at bounding box center [672, 25] width 12 height 12
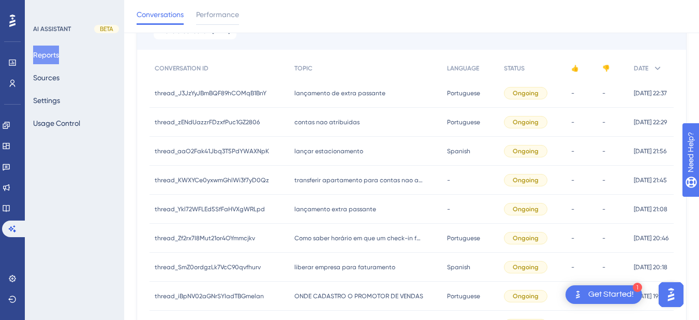
scroll to position [242, 0]
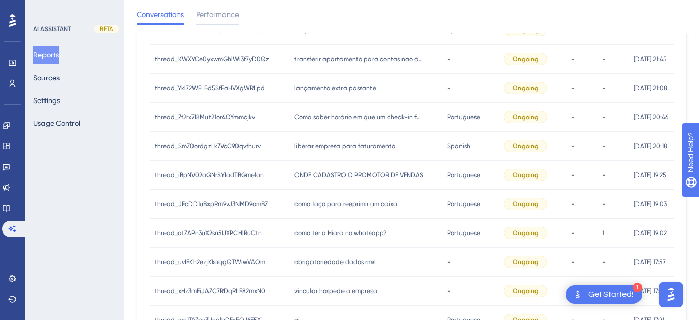
click at [328, 179] on div "ONDE CADASTRO O PROMOTOR DE VENDAS ONDE CADASTRO O PROMOTOR DE VENDAS" at bounding box center [365, 174] width 153 height 29
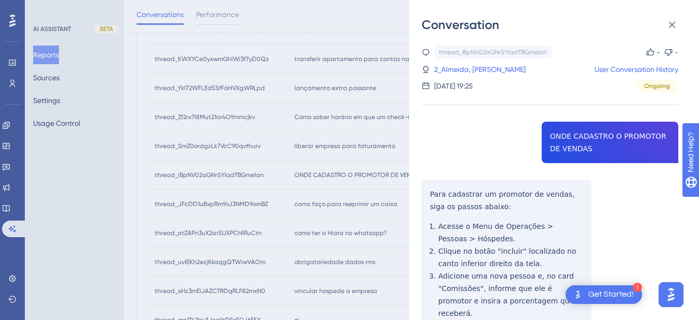
click at [608, 138] on div "thread_iBpNV02aGNrSYIadTBGmelan Copy - - 2_Almeida, [PERSON_NAME] User Conversa…" at bounding box center [550, 229] width 257 height 367
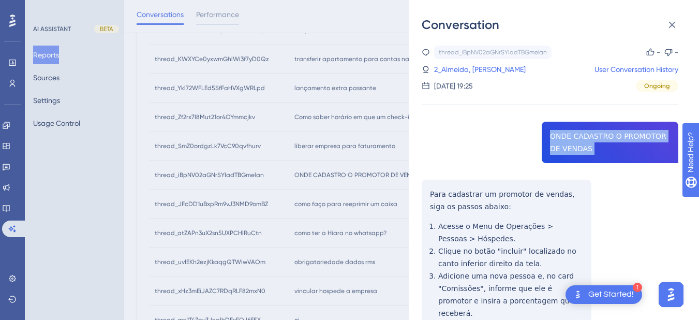
click at [608, 138] on div "thread_iBpNV02aGNrSYIadTBGmelan Copy - - 2_Almeida, [PERSON_NAME] User Conversa…" at bounding box center [550, 229] width 257 height 367
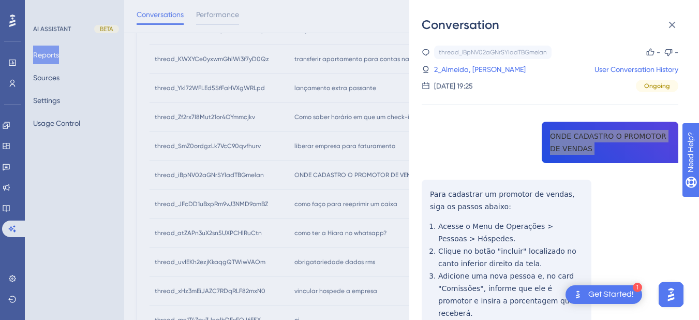
scroll to position [362, 0]
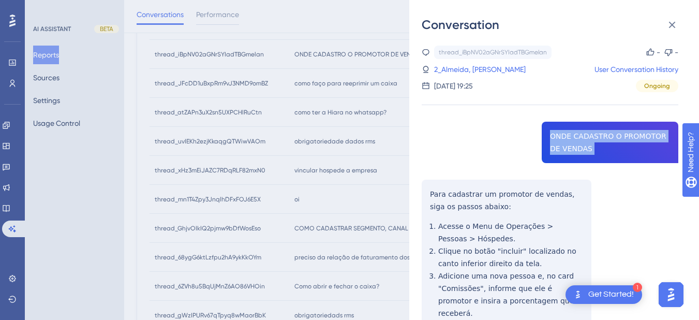
click at [428, 196] on div "thread_iBpNV02aGNrSYIadTBGmelan Copy - - 2_Almeida, [PERSON_NAME] User Conversa…" at bounding box center [550, 229] width 257 height 367
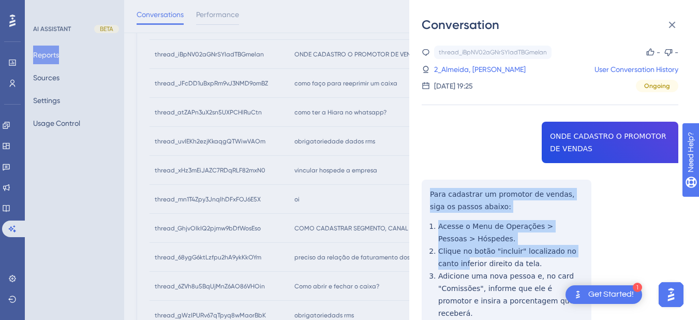
scroll to position [72, 0]
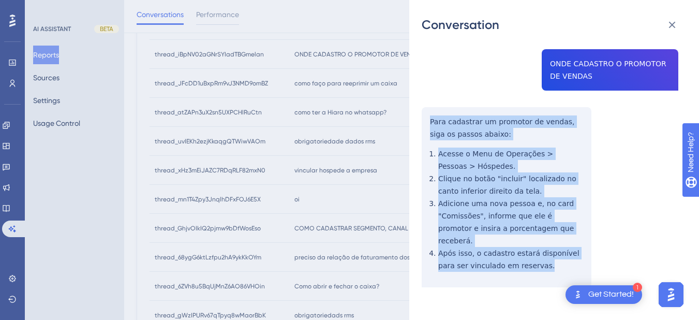
drag, startPoint x: 427, startPoint y: 191, endPoint x: 532, endPoint y: 252, distance: 121.7
click at [532, 252] on div "thread_iBpNV02aGNrSYIadTBGmelan Copy - - 2_Almeida, [PERSON_NAME] User Conversa…" at bounding box center [550, 156] width 257 height 367
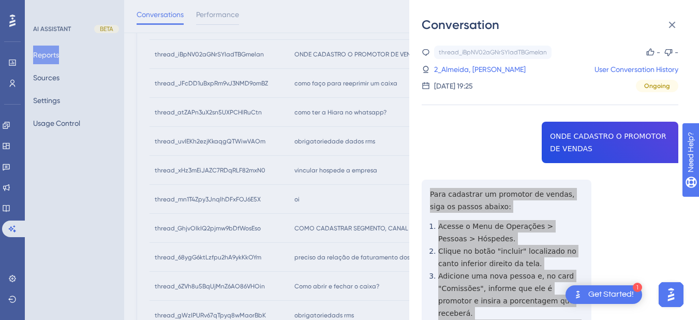
scroll to position [242, 0]
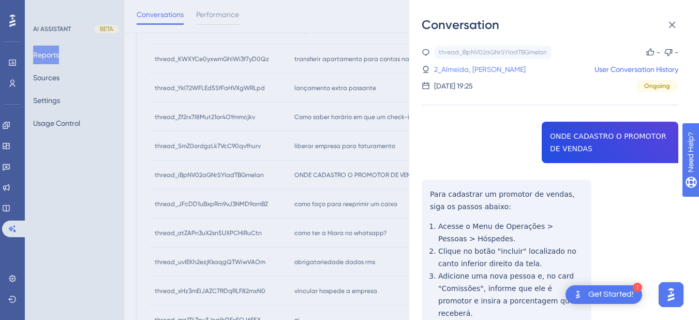
click at [454, 73] on link "2_Almeida, [PERSON_NAME]" at bounding box center [480, 69] width 92 height 12
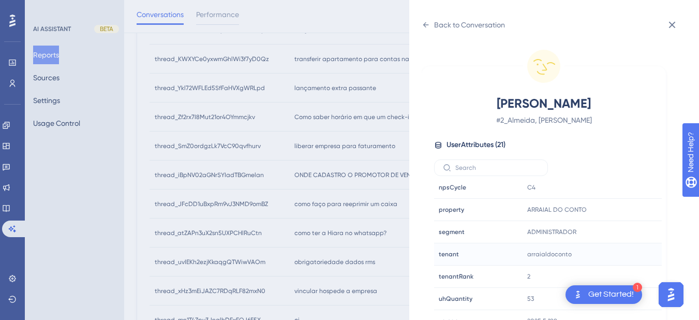
scroll to position [13, 0]
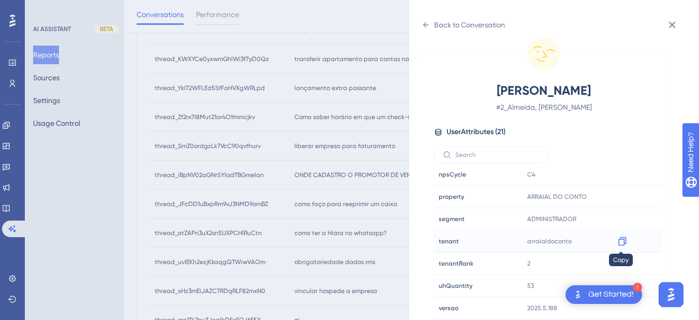
click at [624, 238] on icon at bounding box center [622, 241] width 8 height 9
click at [422, 17] on div "Back to Conversation" at bounding box center [463, 25] width 83 height 17
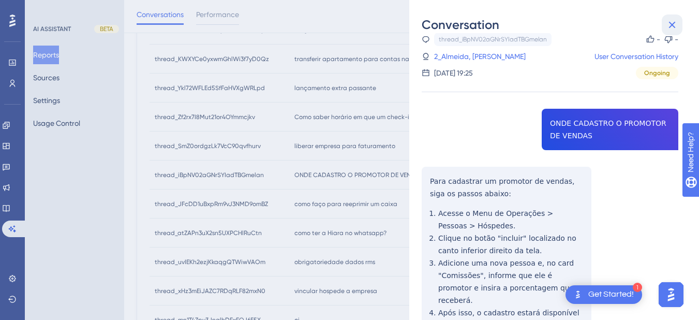
click at [671, 23] on icon at bounding box center [672, 25] width 12 height 12
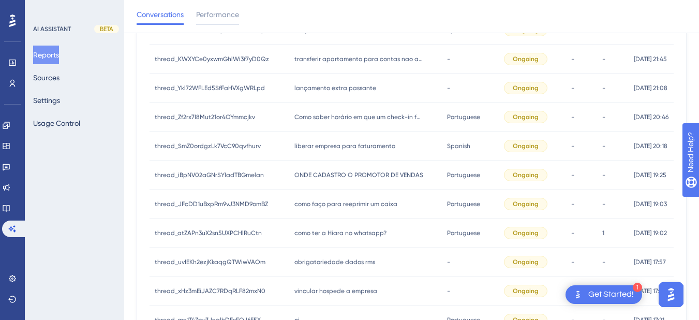
click at [330, 207] on span "como faço para reeprimir um caixa" at bounding box center [345, 204] width 103 height 8
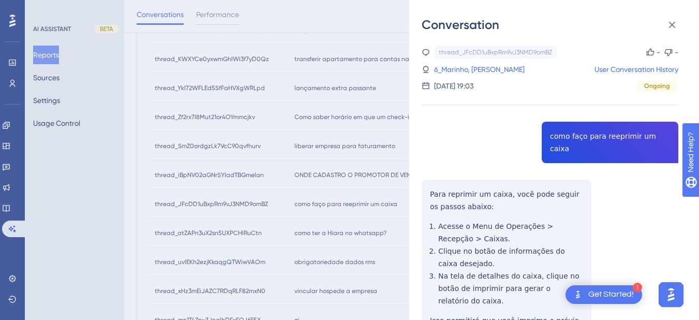
click at [570, 133] on div "thread_JFcDD1uBxpRm9vJ3NMD9omBZ Copy - - 6_Marinho, Alana User Conversation His…" at bounding box center [550, 229] width 257 height 367
drag, startPoint x: 446, startPoint y: 197, endPoint x: 425, endPoint y: 178, distance: 28.6
click at [445, 197] on div "thread_JFcDD1uBxpRm9vJ3NMD9omBZ Copy - - 6_Marinho, Alana User Conversation His…" at bounding box center [550, 229] width 257 height 367
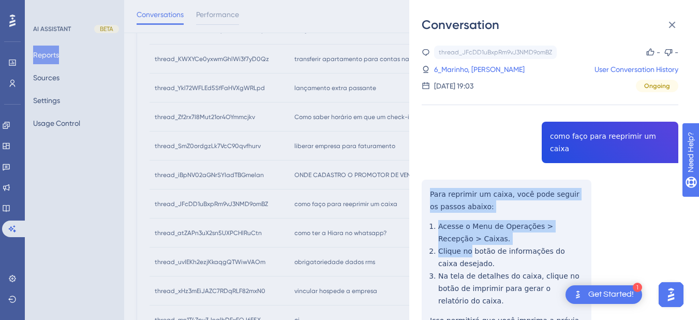
scroll to position [48, 0]
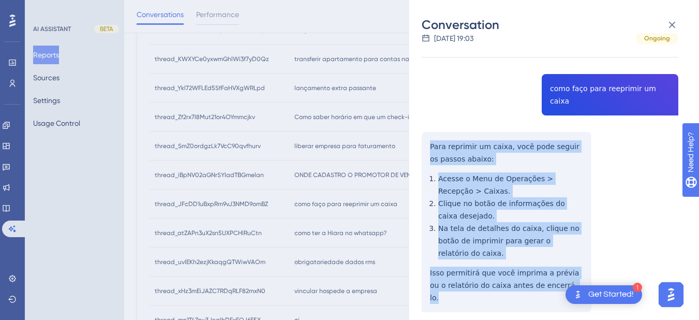
drag, startPoint x: 427, startPoint y: 176, endPoint x: 395, endPoint y: 157, distance: 36.9
click at [559, 259] on div "thread_JFcDD1uBxpRm9vJ3NMD9omBZ Copy - - 6_Marinho, Alana User Conversation His…" at bounding box center [550, 181] width 257 height 367
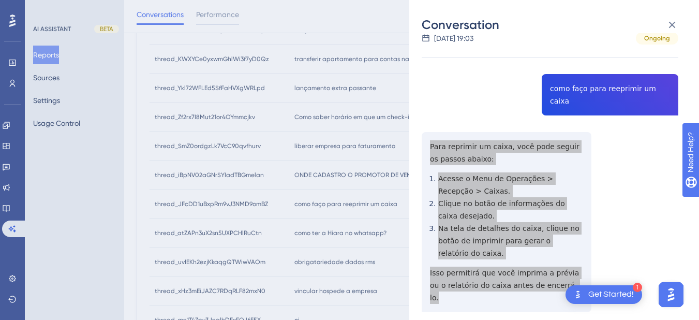
scroll to position [0, 0]
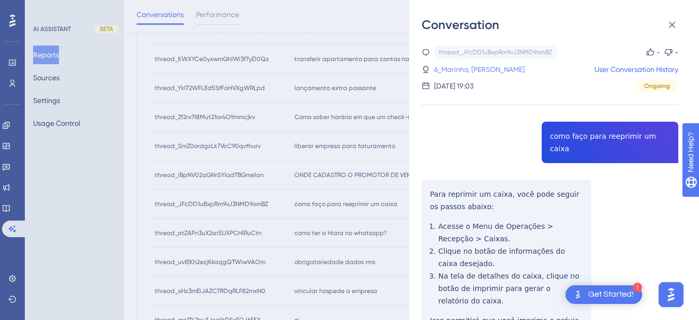
click at [471, 69] on link "6_Marinho, [PERSON_NAME]" at bounding box center [479, 69] width 91 height 12
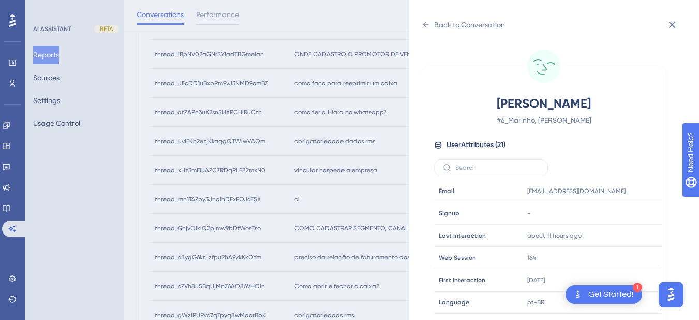
scroll to position [315, 0]
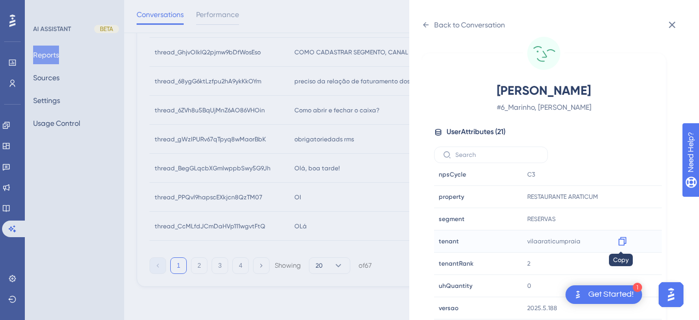
click at [623, 242] on icon at bounding box center [622, 241] width 8 height 9
click at [426, 28] on icon at bounding box center [426, 25] width 8 height 8
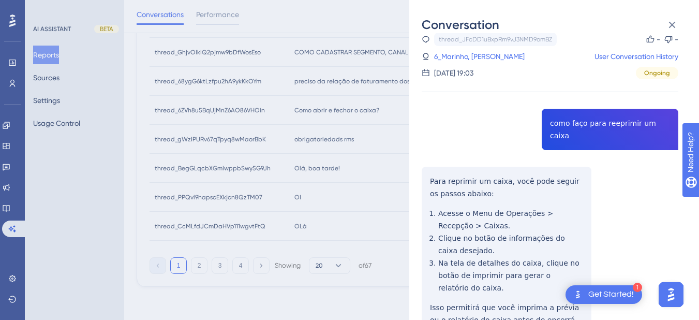
scroll to position [48, 0]
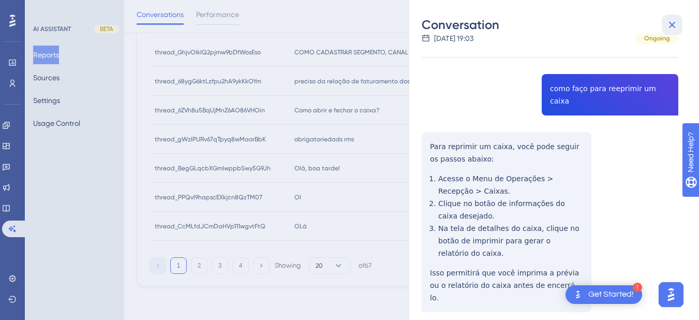
click at [669, 25] on icon at bounding box center [672, 25] width 12 height 12
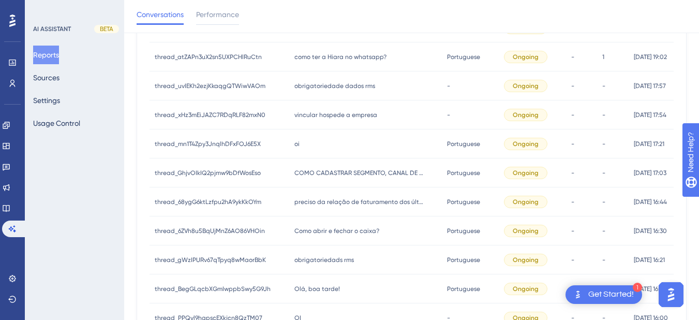
scroll to position [296, 0]
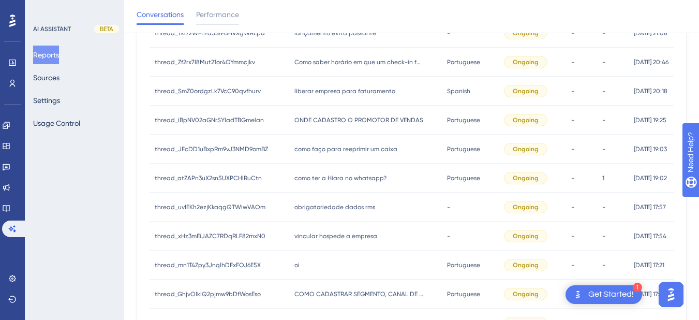
click at [351, 183] on div "como ter a Hiara no whatsapp? como ter a Hiara no whatsapp?" at bounding box center [365, 177] width 153 height 29
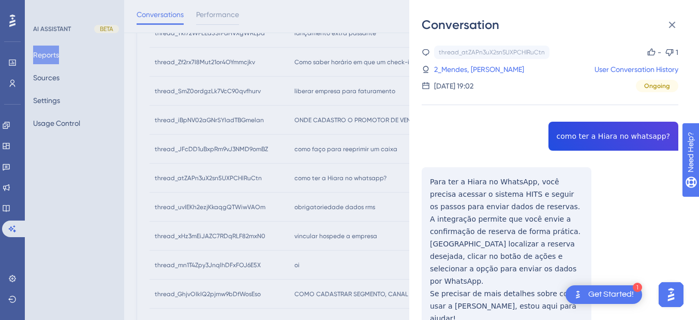
drag, startPoint x: 601, startPoint y: 140, endPoint x: 484, endPoint y: 115, distance: 119.4
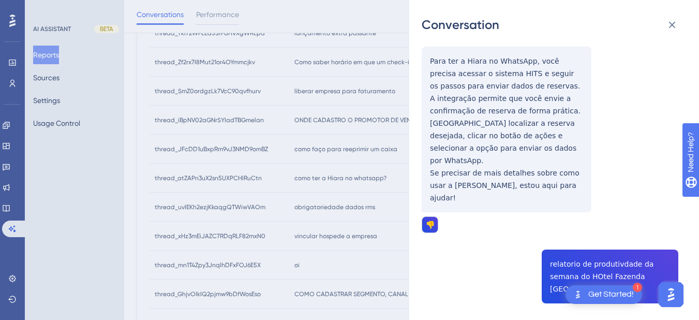
scroll to position [0, 0]
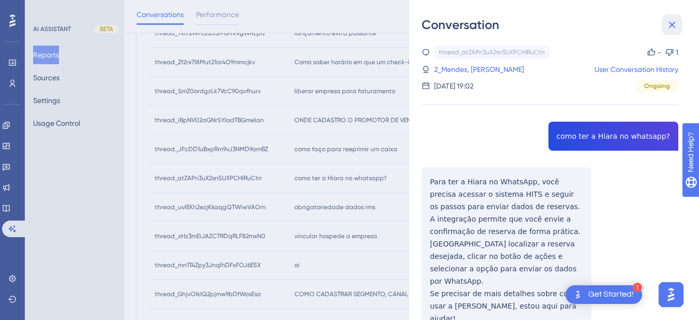
click at [676, 24] on icon at bounding box center [672, 25] width 12 height 12
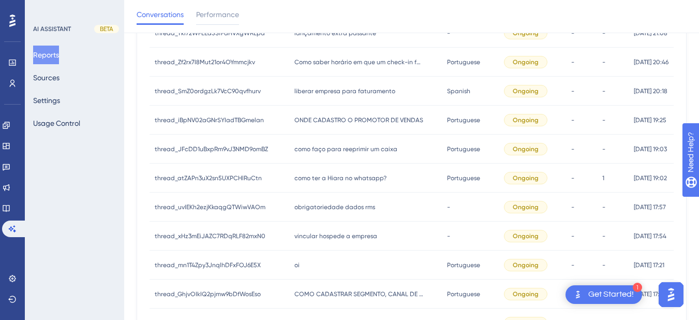
scroll to position [538, 0]
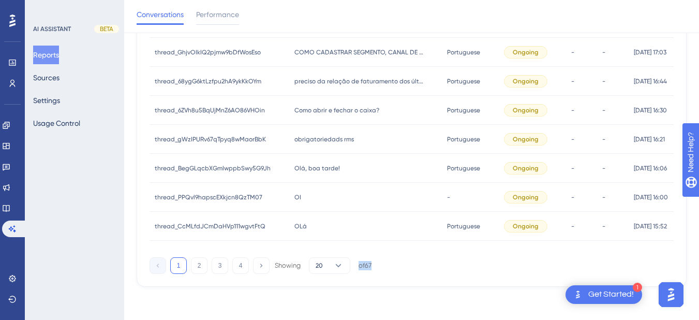
drag, startPoint x: 361, startPoint y: 267, endPoint x: 375, endPoint y: 267, distance: 14.0
click at [375, 267] on div "1 2 3 4 Showing 20 of 67" at bounding box center [411, 263] width 524 height 21
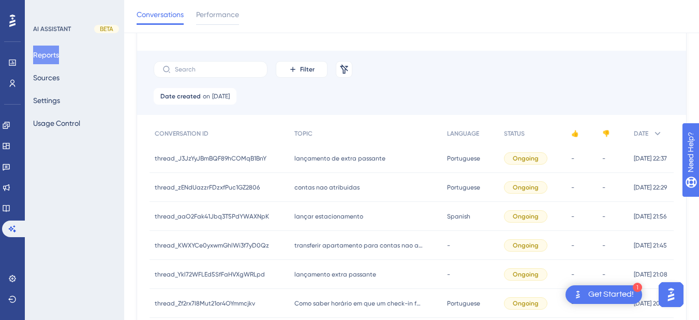
scroll to position [417, 0]
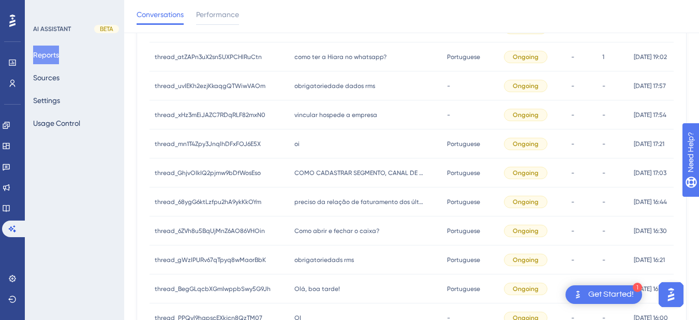
click at [359, 56] on span "como ter a Hiara no whatsapp?" at bounding box center [340, 57] width 92 height 8
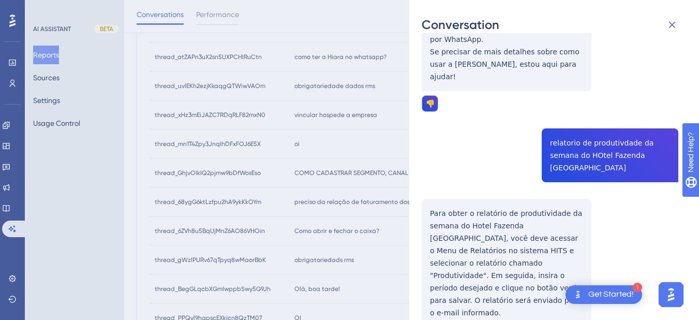
scroll to position [0, 0]
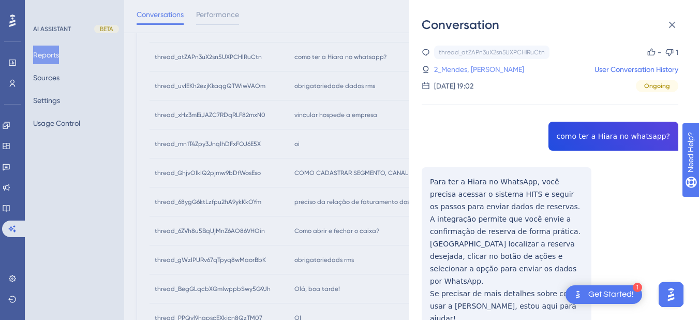
click at [467, 67] on link "2_Mendes, [PERSON_NAME]" at bounding box center [479, 69] width 90 height 12
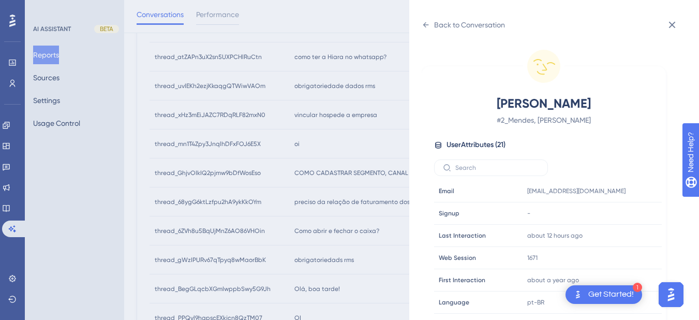
scroll to position [315, 0]
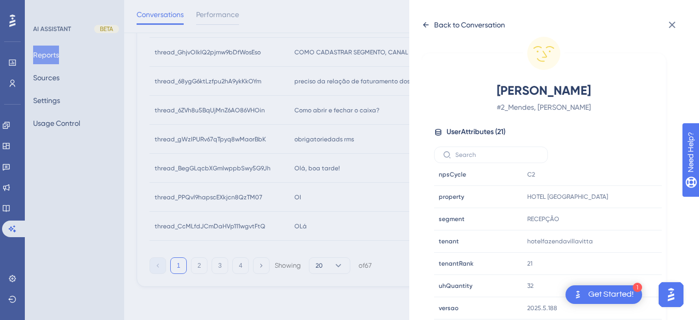
click at [426, 28] on icon at bounding box center [426, 25] width 8 height 8
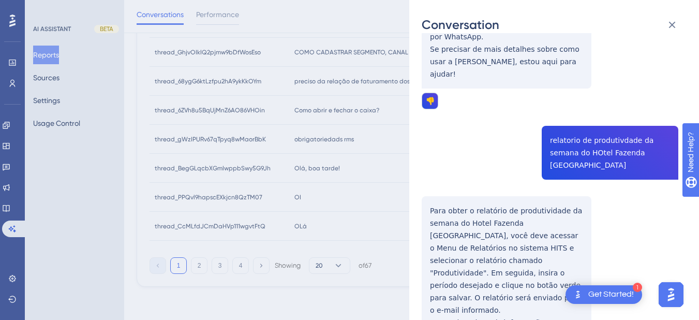
scroll to position [3, 0]
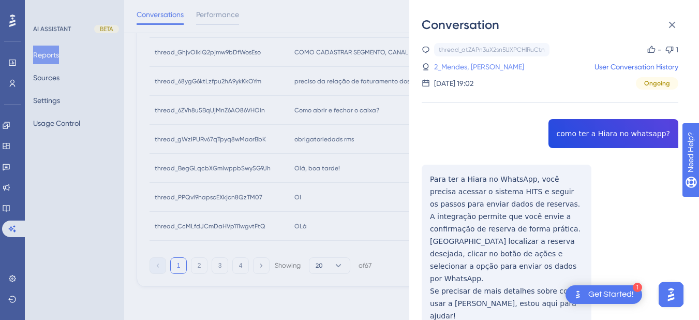
click at [480, 71] on link "2_Mendes, [PERSON_NAME]" at bounding box center [479, 67] width 90 height 12
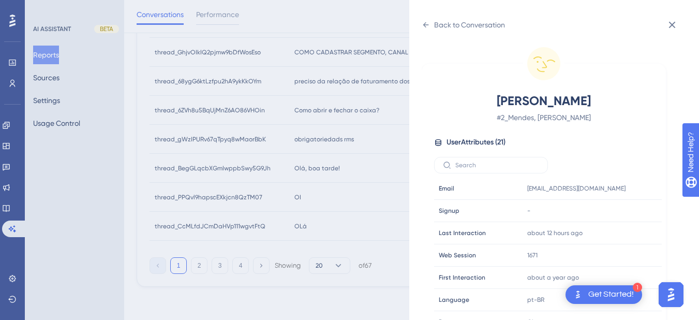
scroll to position [315, 0]
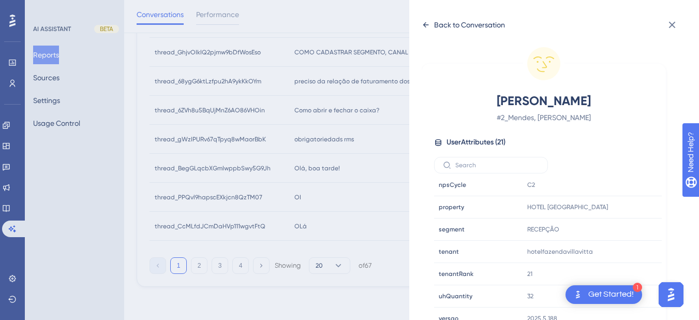
click at [426, 22] on icon at bounding box center [426, 25] width 8 height 8
